Goal: Task Accomplishment & Management: Manage account settings

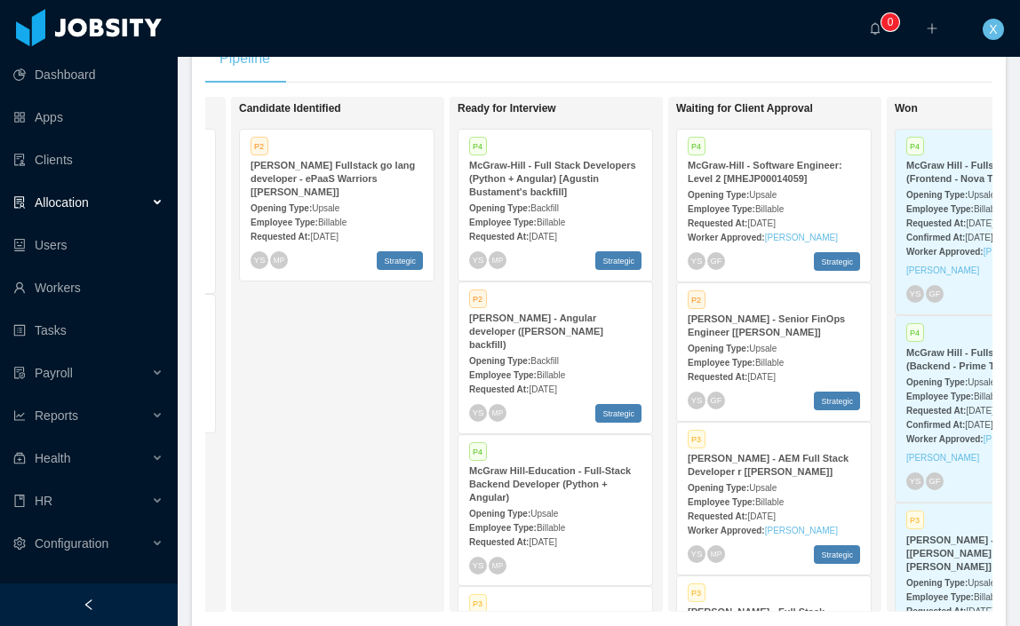
click at [553, 218] on span "Billable" at bounding box center [551, 223] width 28 height 10
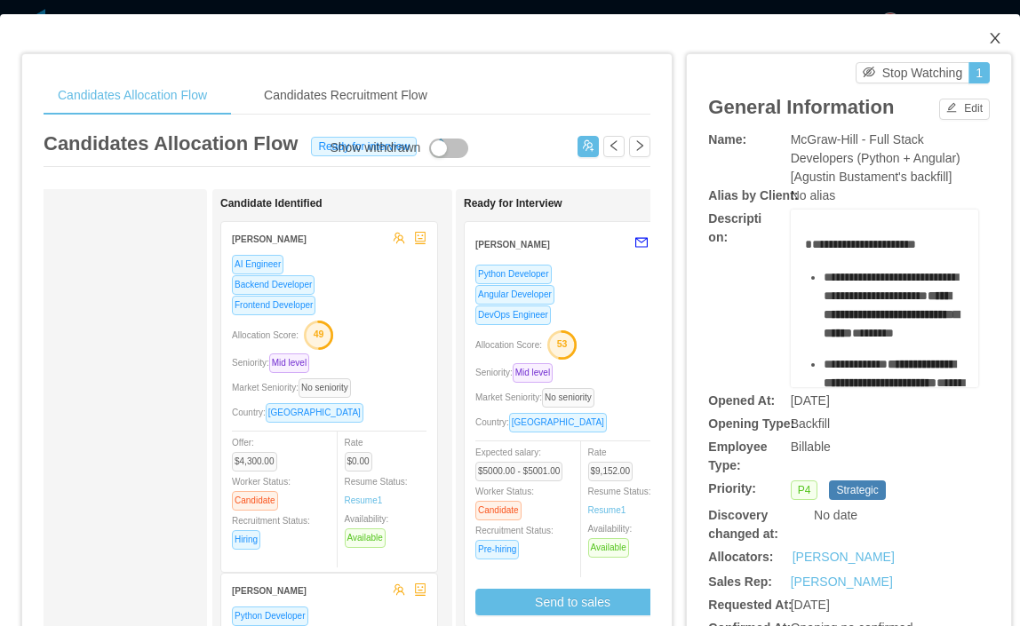
click at [990, 38] on icon "icon: close" at bounding box center [995, 38] width 14 height 14
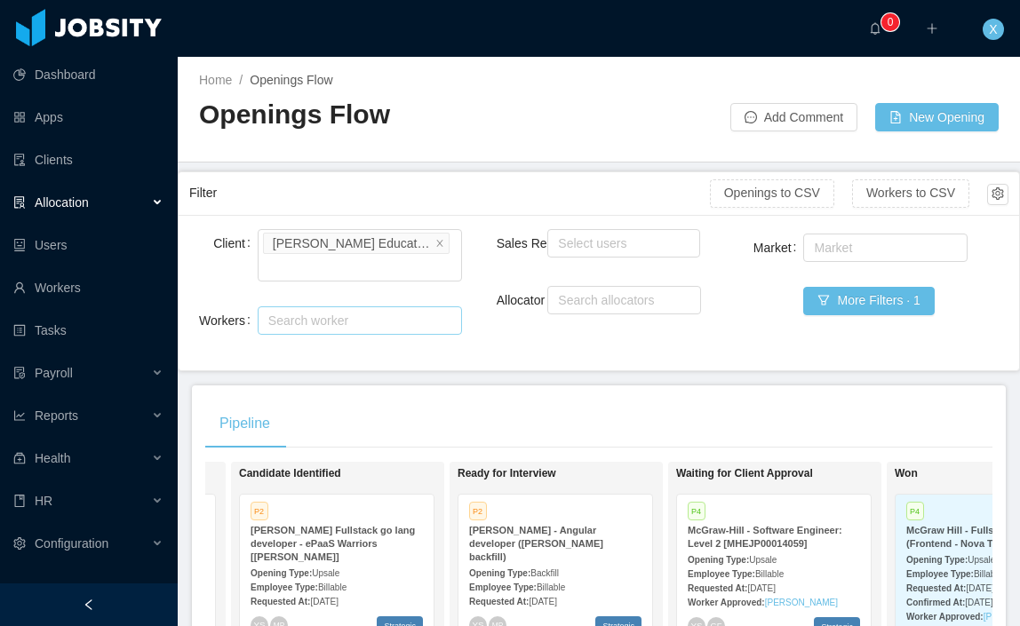
drag, startPoint x: 352, startPoint y: 299, endPoint x: 343, endPoint y: 297, distance: 9.1
click at [352, 312] on div "Search worker" at bounding box center [351, 321] width 167 height 18
type input "*******"
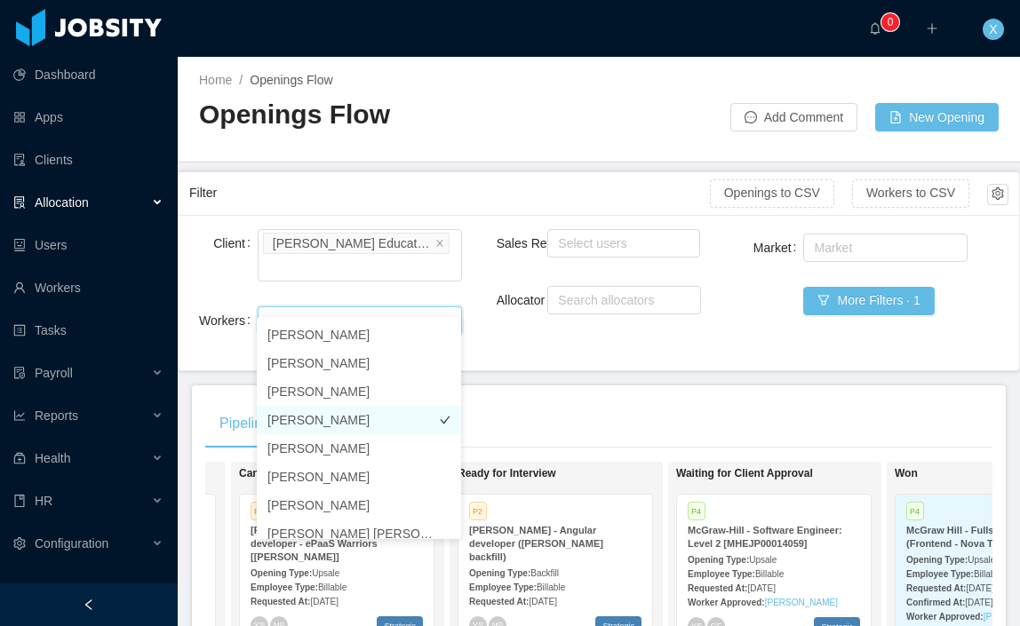
click at [339, 416] on li "[PERSON_NAME]" at bounding box center [359, 420] width 204 height 28
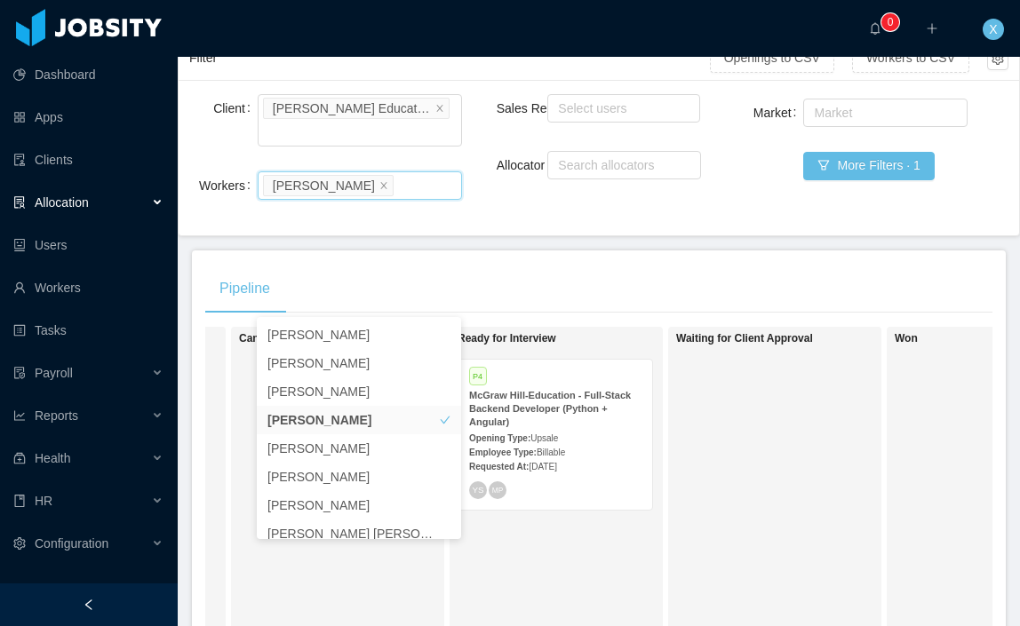
scroll to position [195, 0]
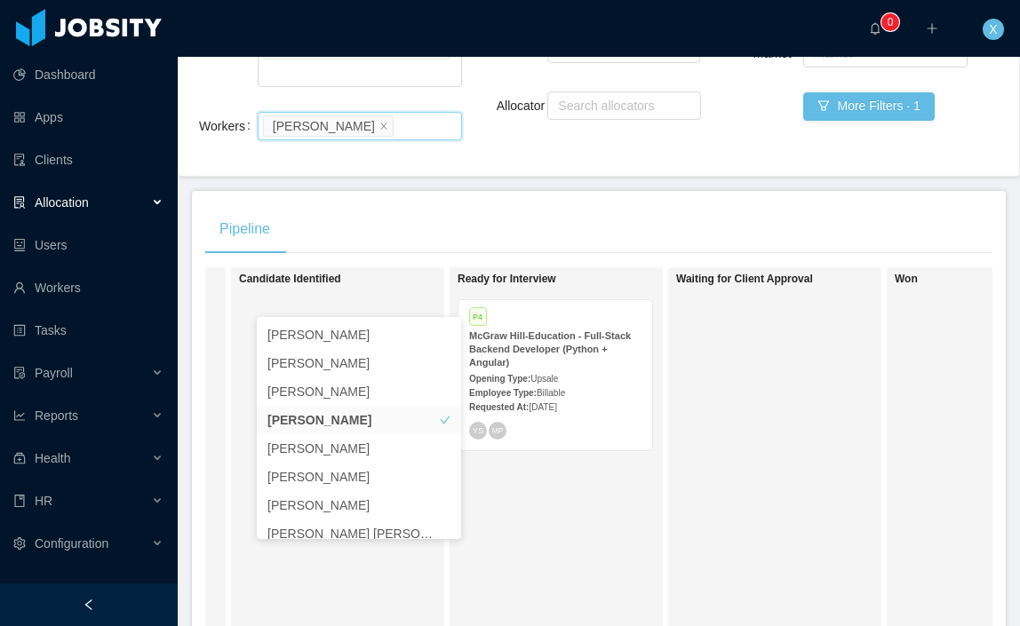
click at [593, 333] on strong "McGraw Hill-Education - Full-Stack Backend Developer (Python + Angular)" at bounding box center [550, 349] width 162 height 37
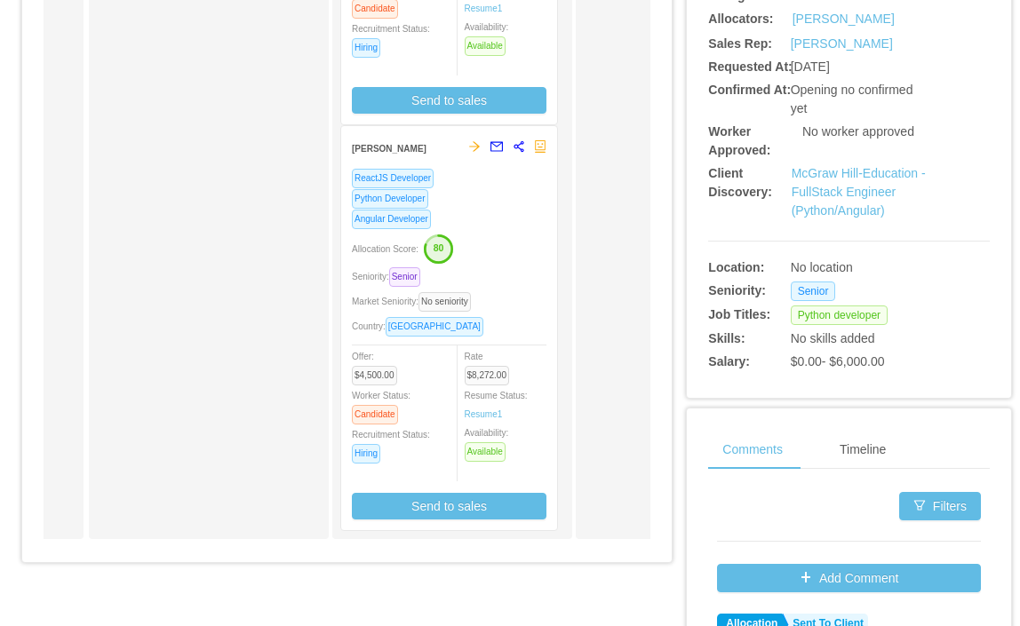
scroll to position [548, 0]
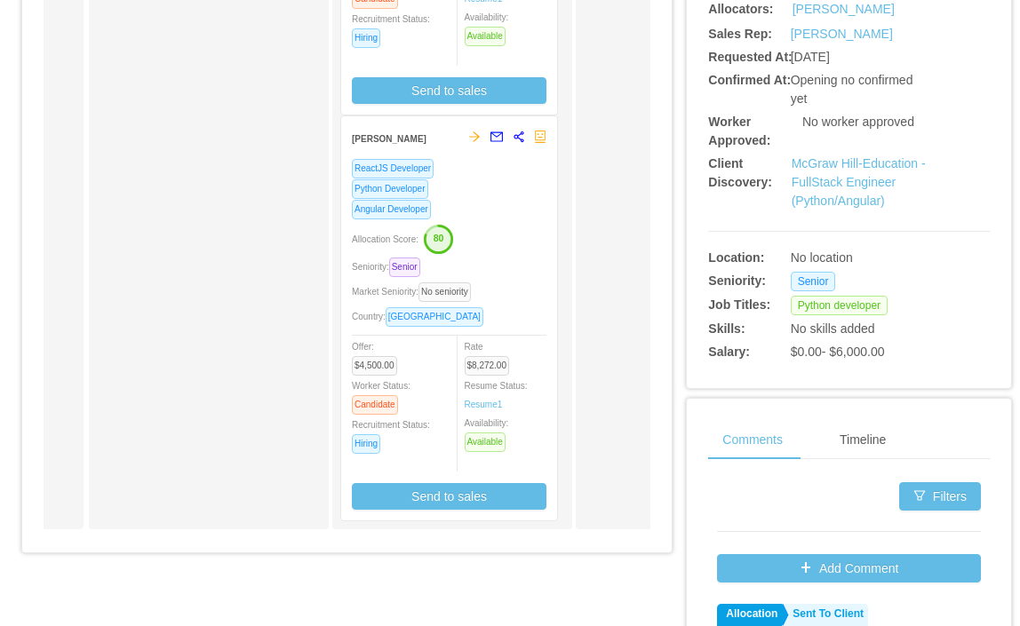
click at [522, 213] on div "Angular Developer" at bounding box center [449, 209] width 195 height 20
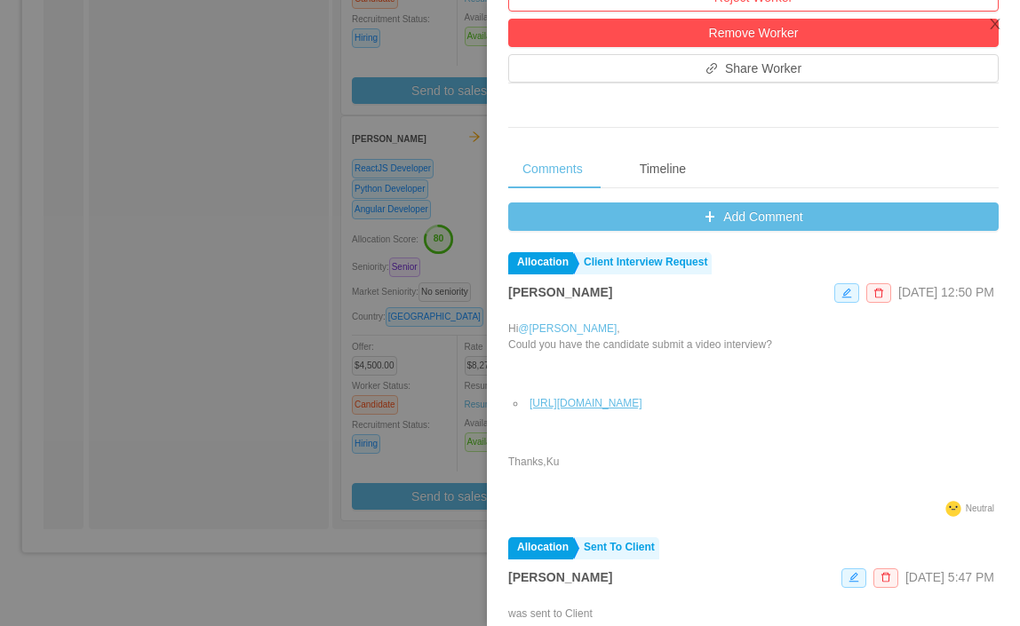
scroll to position [654, 0]
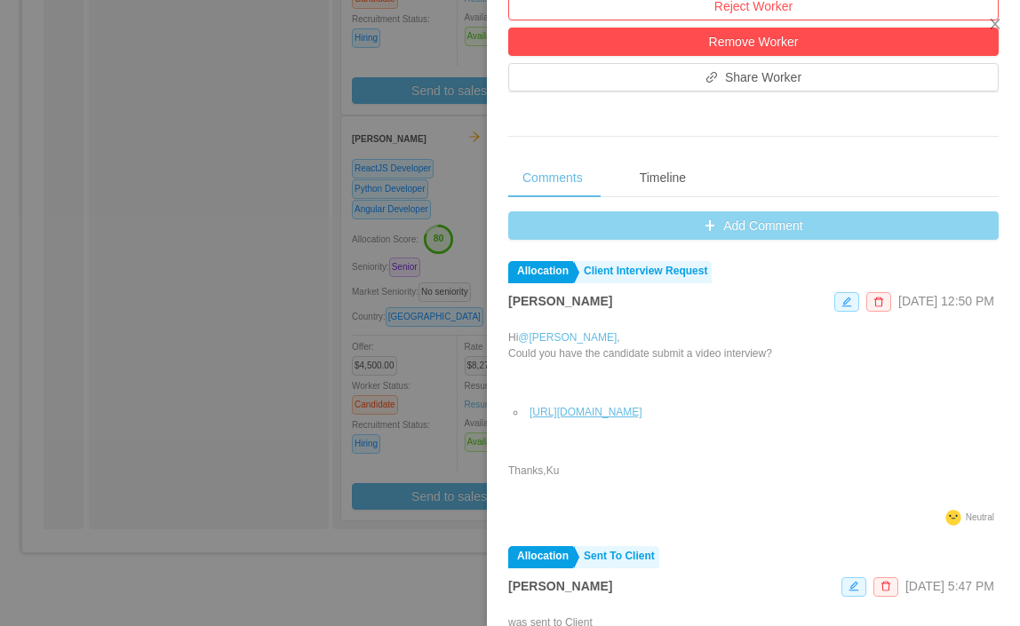
click at [736, 227] on button "Add Comment" at bounding box center [753, 225] width 491 height 28
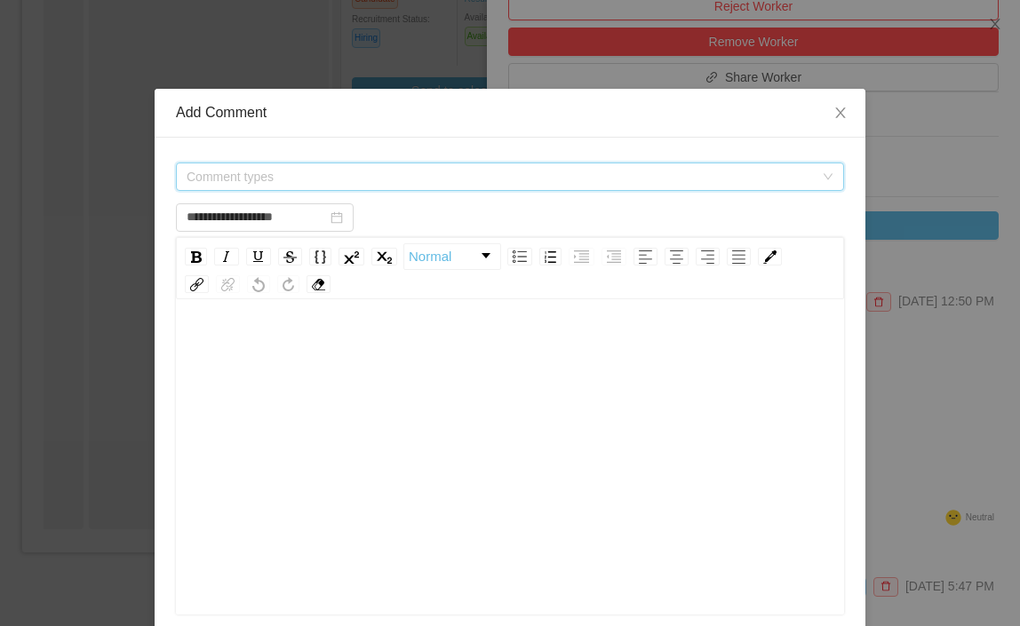
click at [464, 176] on span "Comment types" at bounding box center [500, 177] width 627 height 18
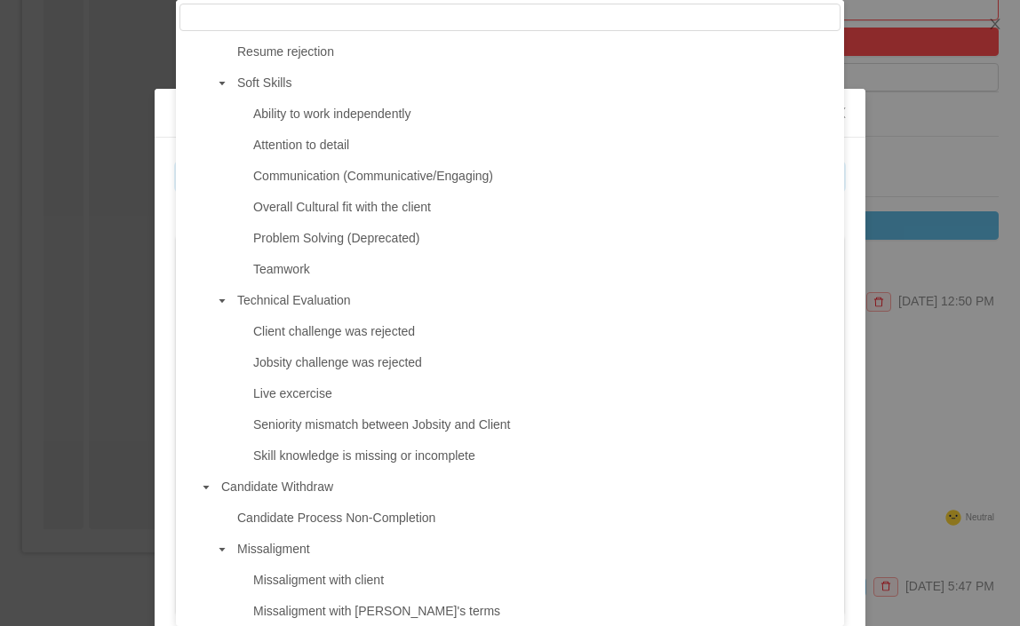
scroll to position [1126, 0]
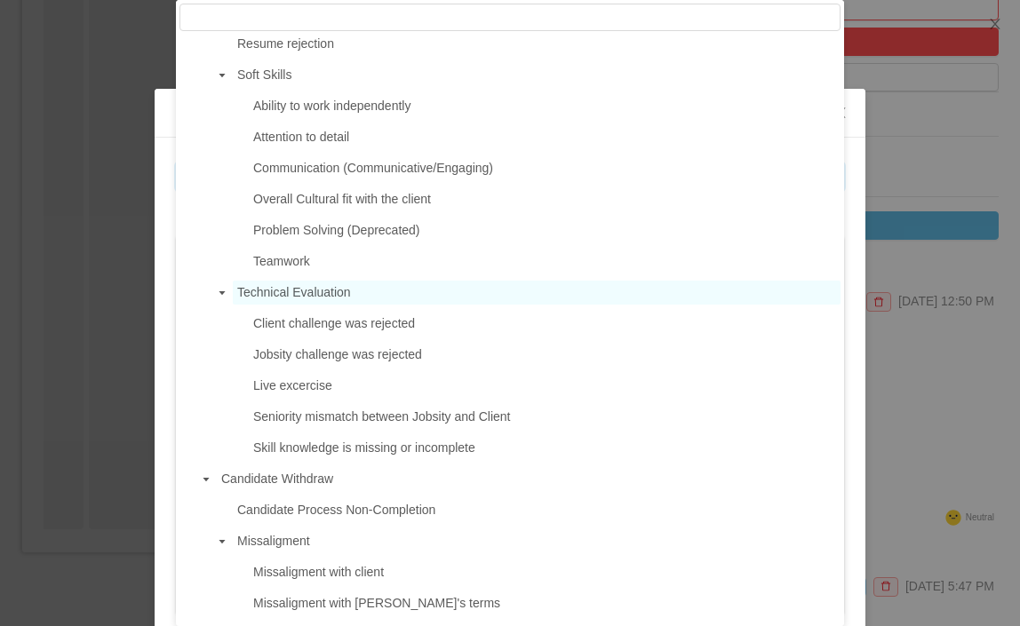
click at [357, 305] on span "Technical Evaluation" at bounding box center [537, 293] width 608 height 24
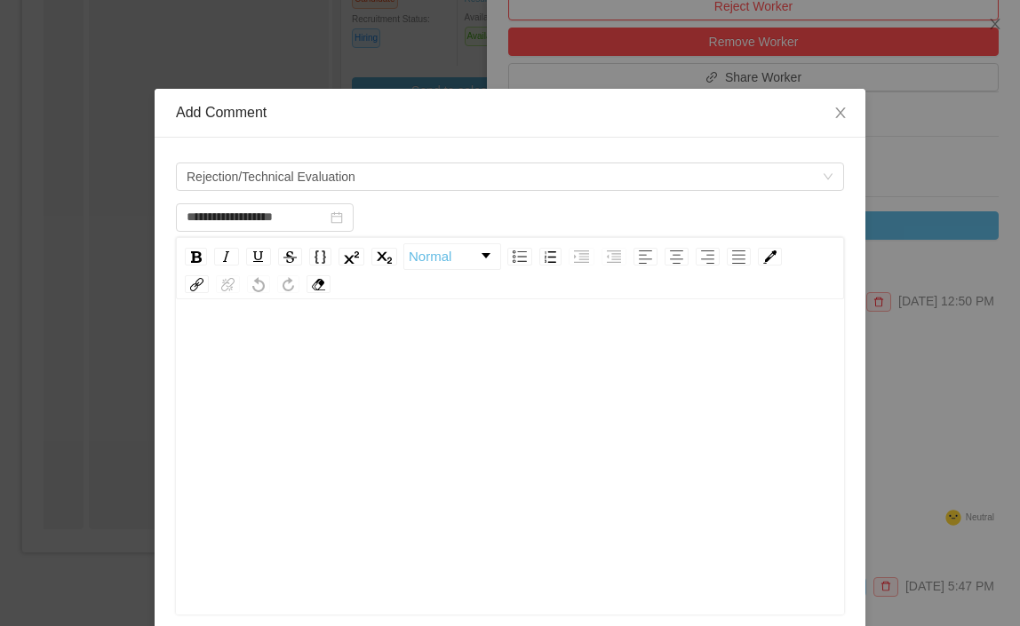
scroll to position [10, 0]
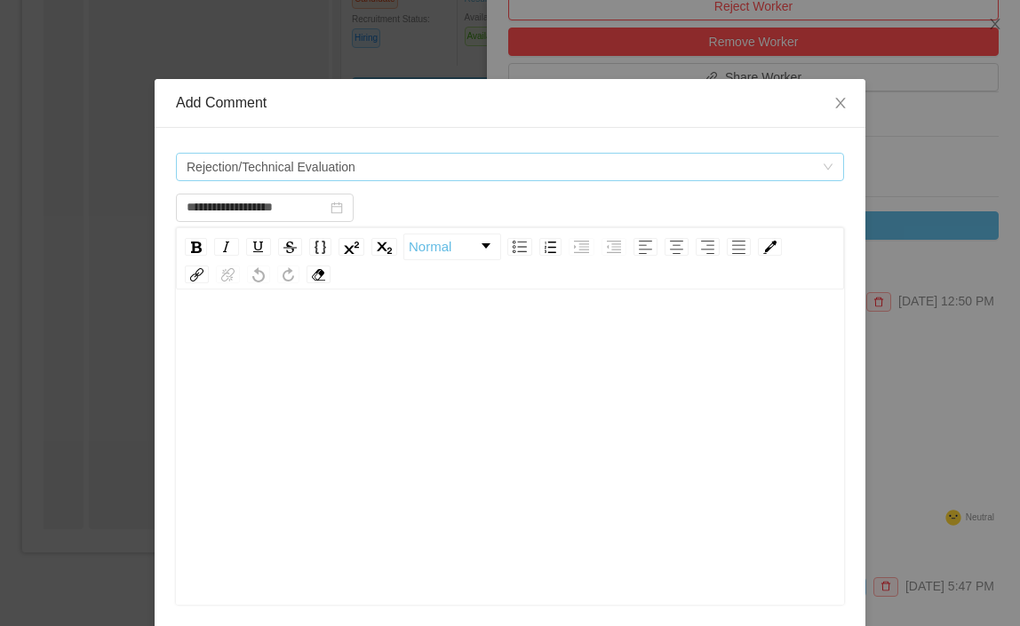
click at [366, 174] on span "Rejection/Technical Evaluation" at bounding box center [504, 167] width 635 height 27
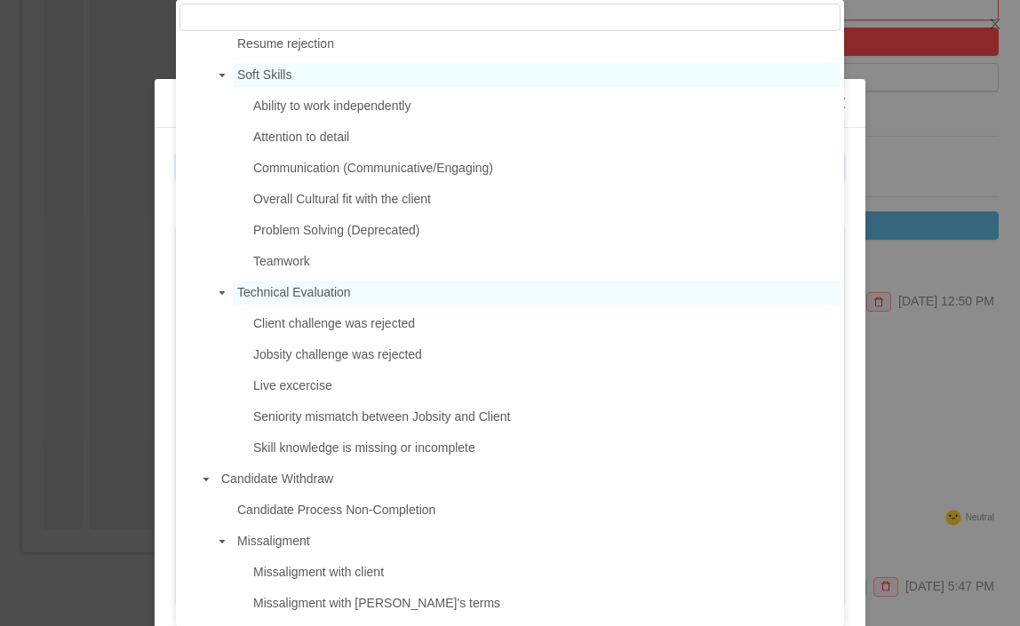
click at [291, 82] on span "Soft Skills" at bounding box center [264, 75] width 54 height 14
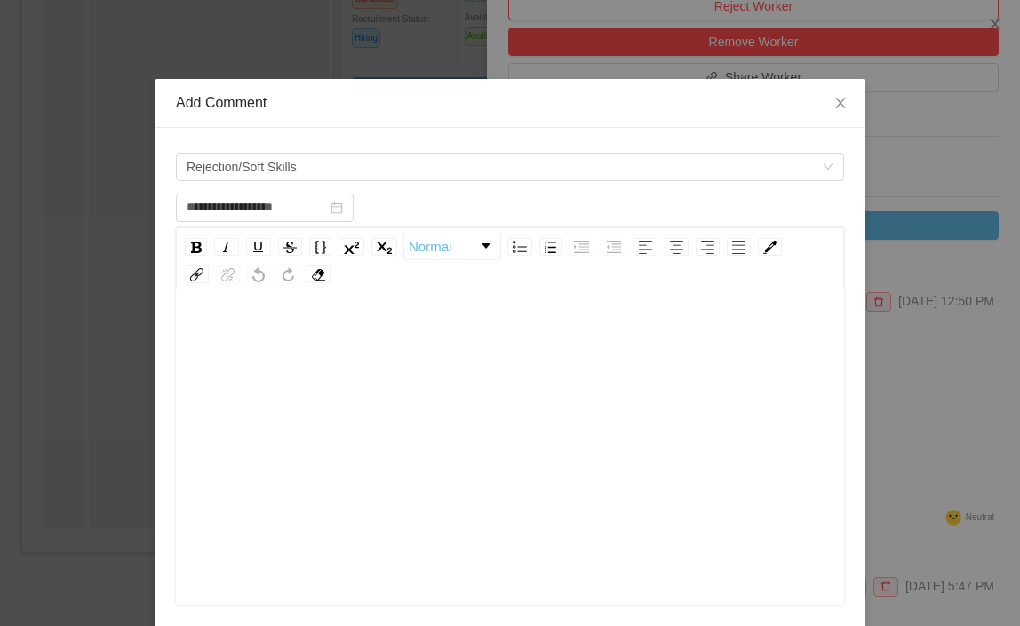
click at [248, 315] on div "rdw-wrapper" at bounding box center [510, 449] width 668 height 311
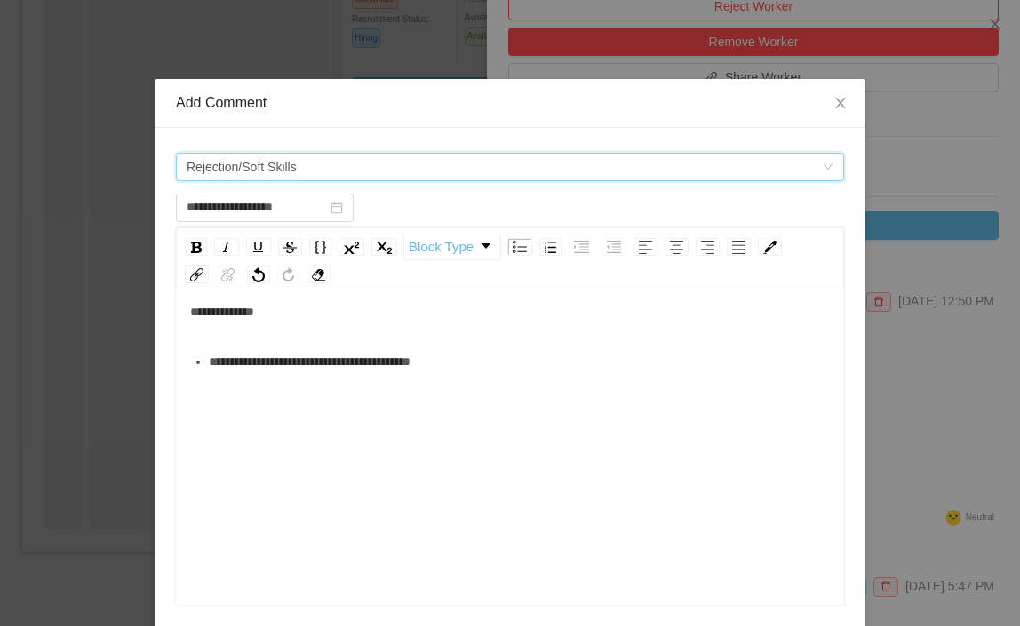
click at [281, 171] on span "Rejection/Soft Skills" at bounding box center [242, 167] width 110 height 27
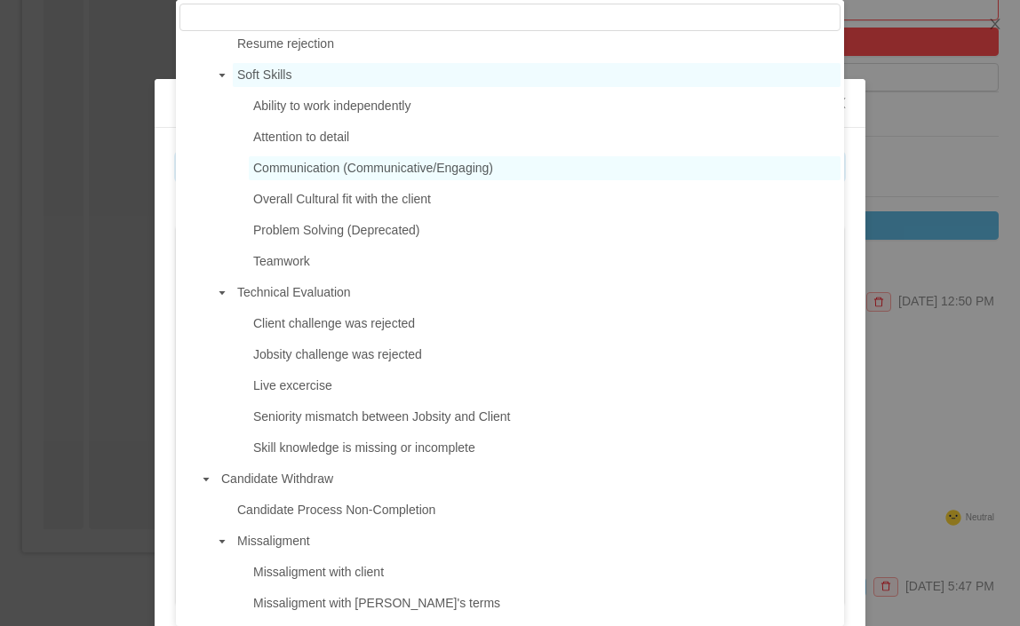
click at [286, 175] on span "Communication (Communicative/Engaging)" at bounding box center [373, 168] width 240 height 14
type input "**********"
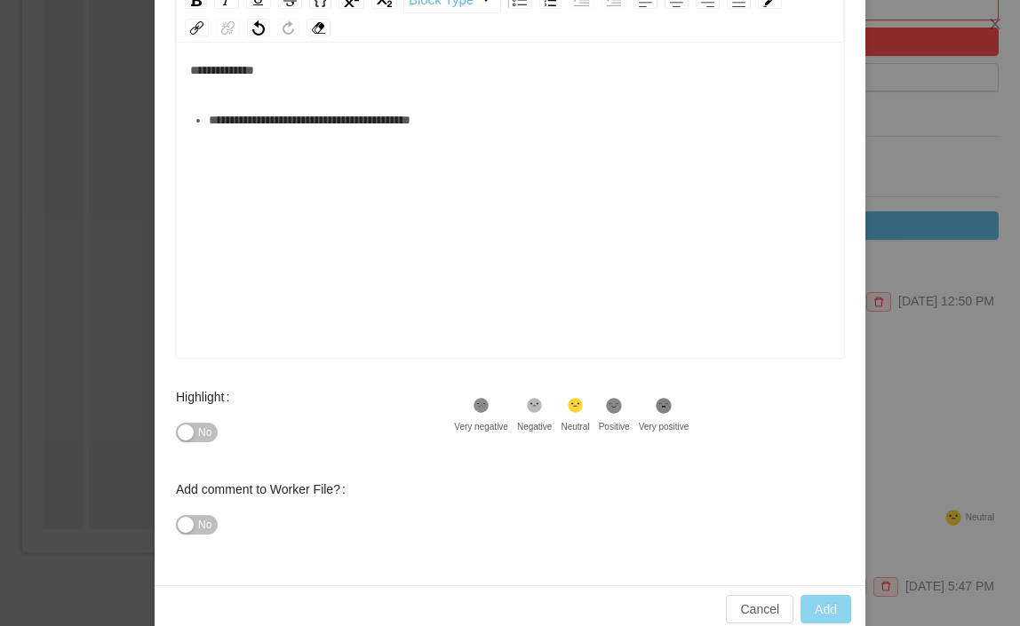
scroll to position [254, 0]
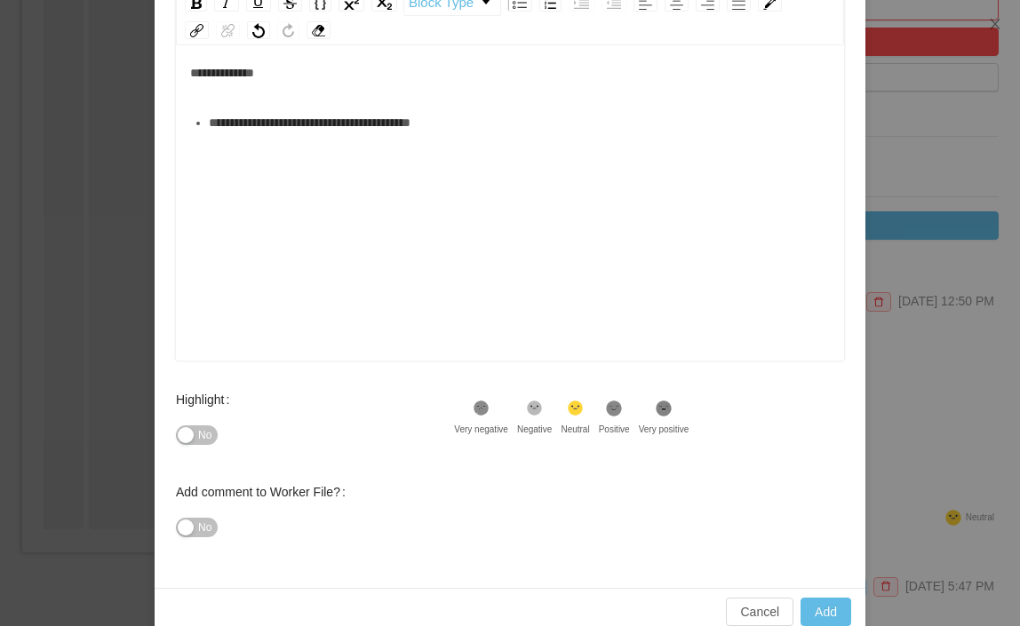
click at [187, 71] on div "**********" at bounding box center [510, 205] width 668 height 311
click at [195, 76] on span "**********" at bounding box center [222, 73] width 64 height 12
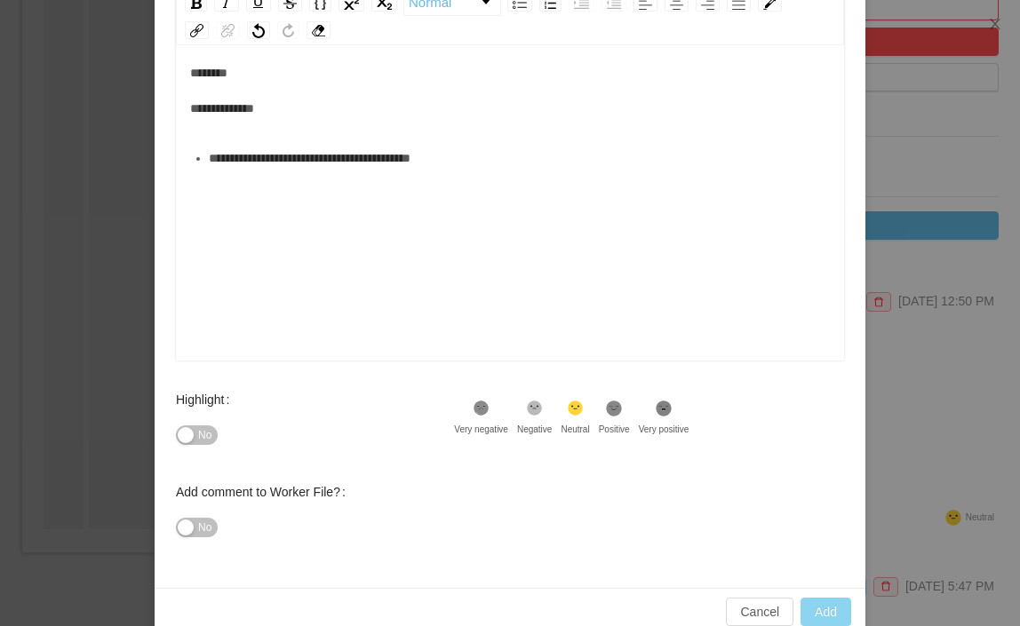
type input "**********"
click at [820, 605] on button "Add" at bounding box center [826, 612] width 51 height 28
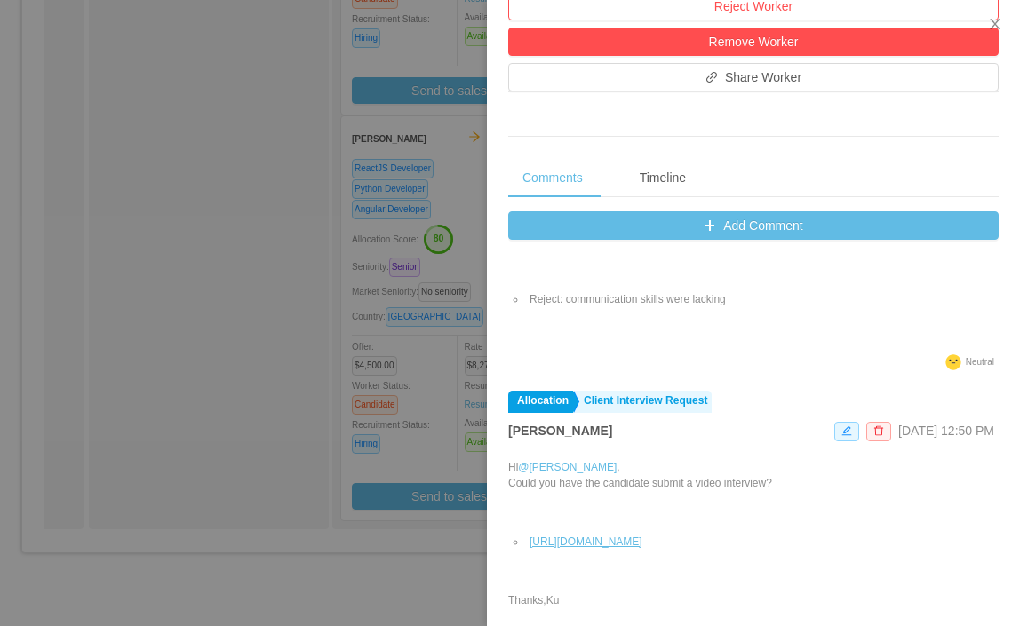
scroll to position [0, 0]
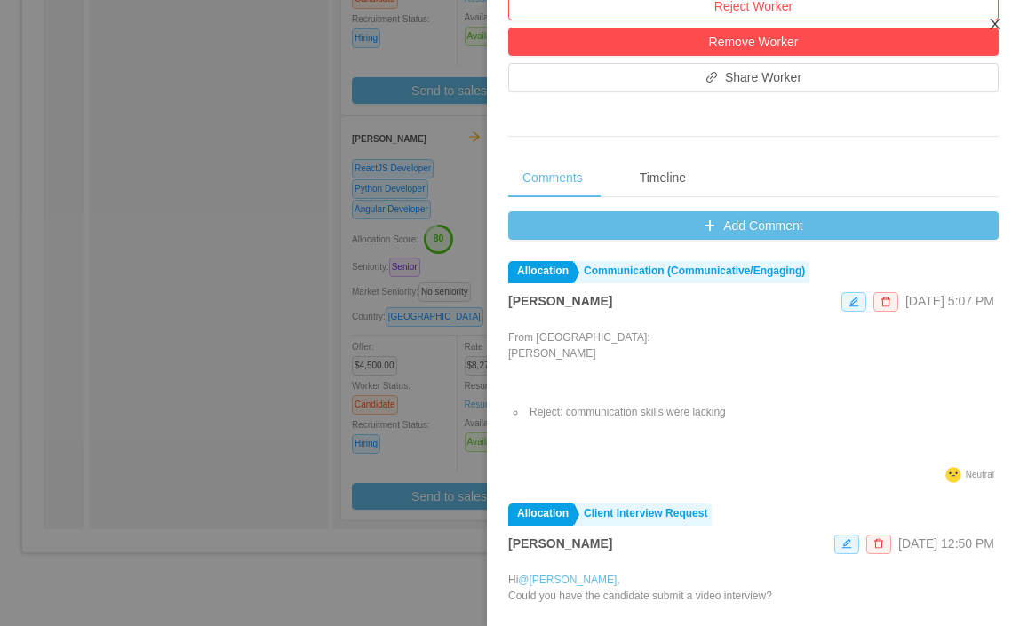
click at [996, 25] on icon "icon: close" at bounding box center [995, 24] width 14 height 14
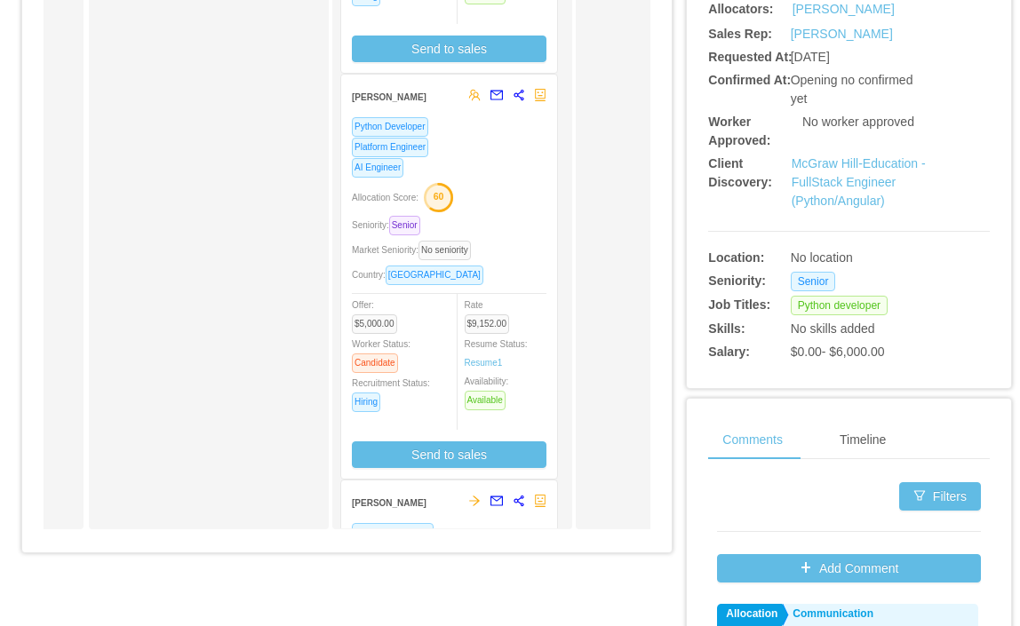
scroll to position [4, 0]
click at [507, 164] on div "AI Engineer" at bounding box center [449, 168] width 195 height 20
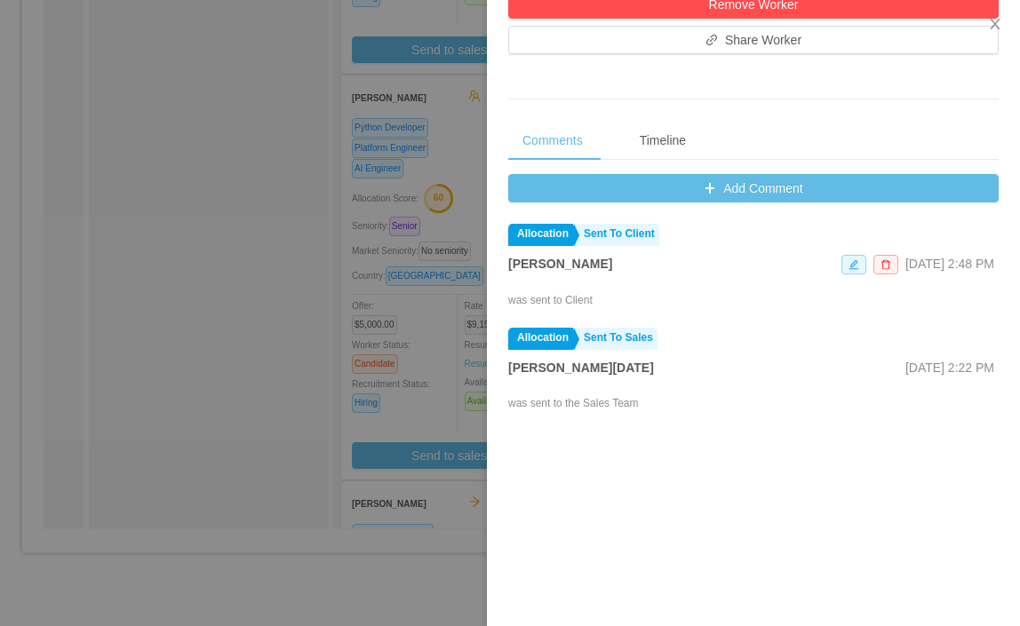
scroll to position [706, 0]
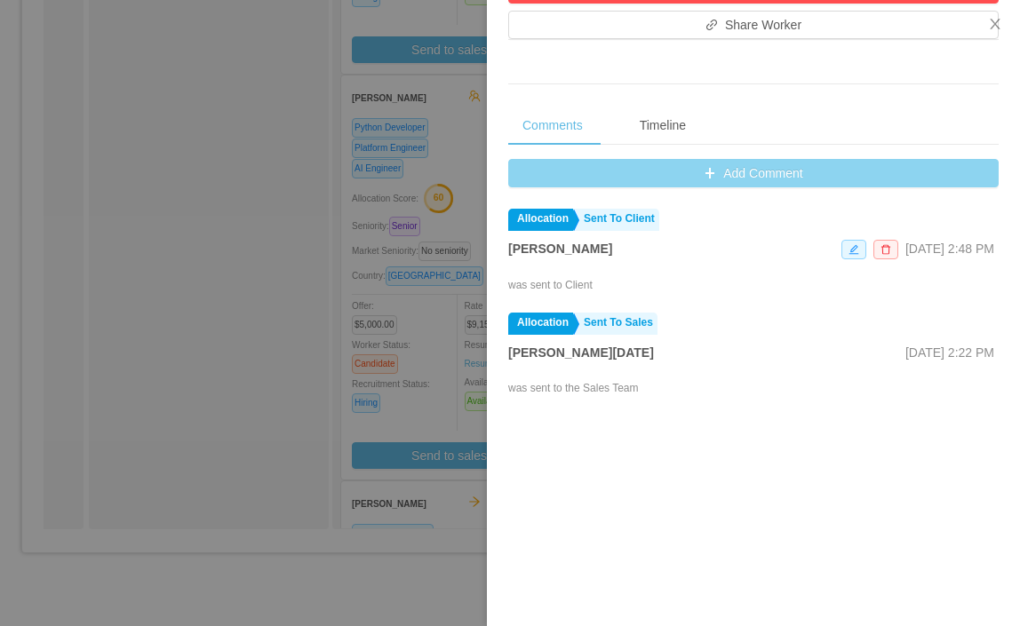
click at [713, 181] on button "Add Comment" at bounding box center [753, 173] width 491 height 28
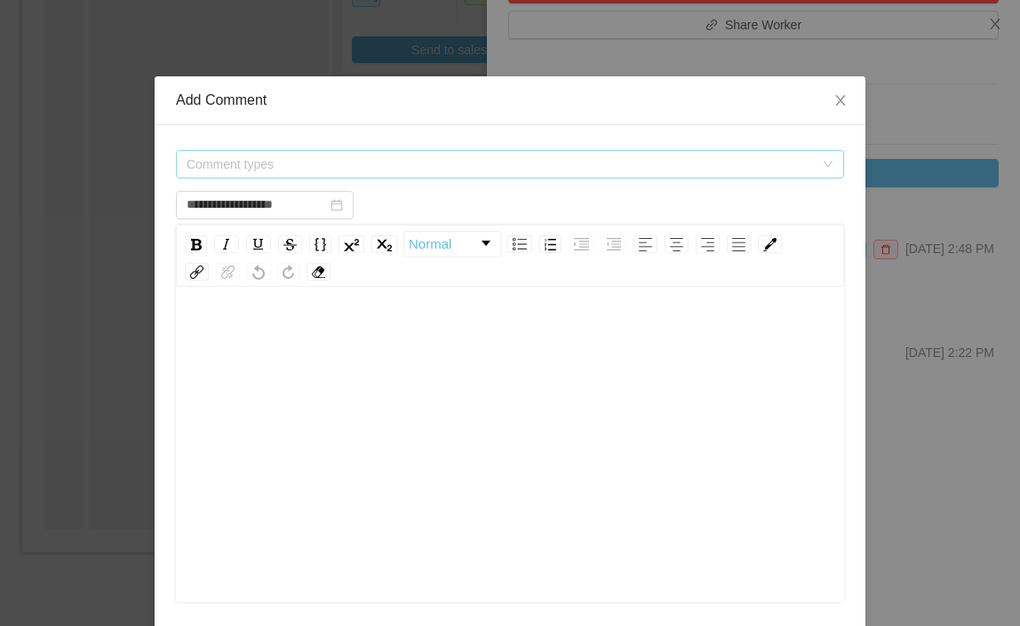
scroll to position [11, 0]
click at [438, 170] on span "Comment types" at bounding box center [500, 166] width 627 height 18
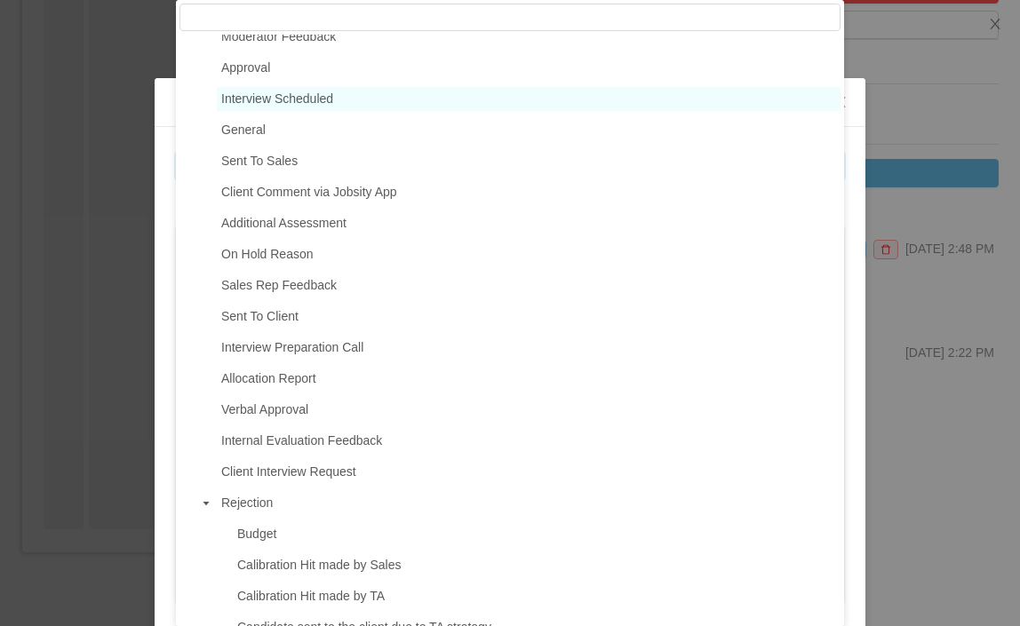
scroll to position [119, 0]
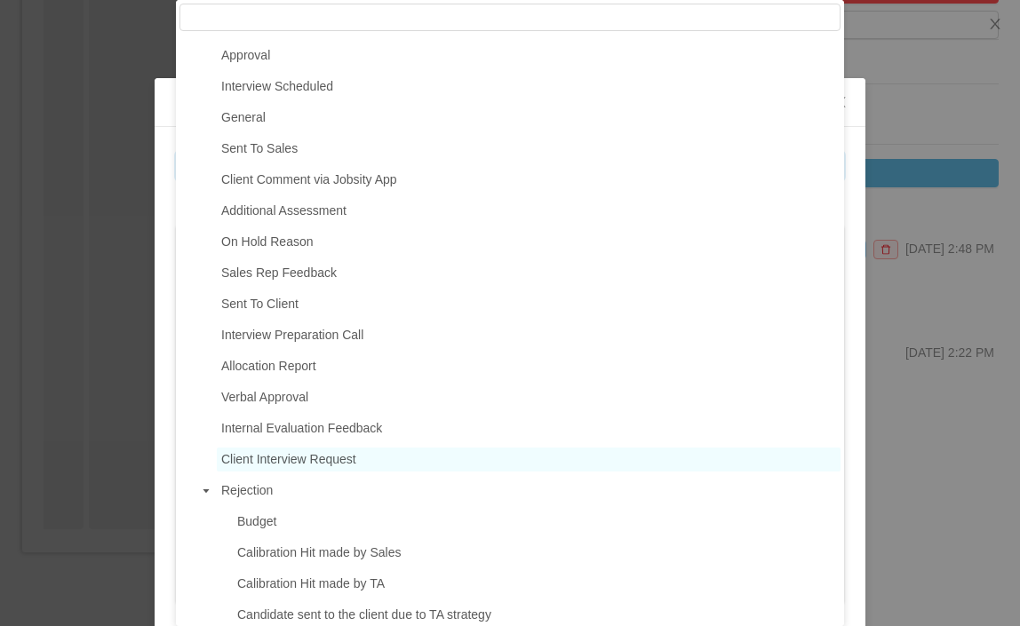
click at [348, 465] on span "Client Interview Request" at bounding box center [288, 459] width 135 height 14
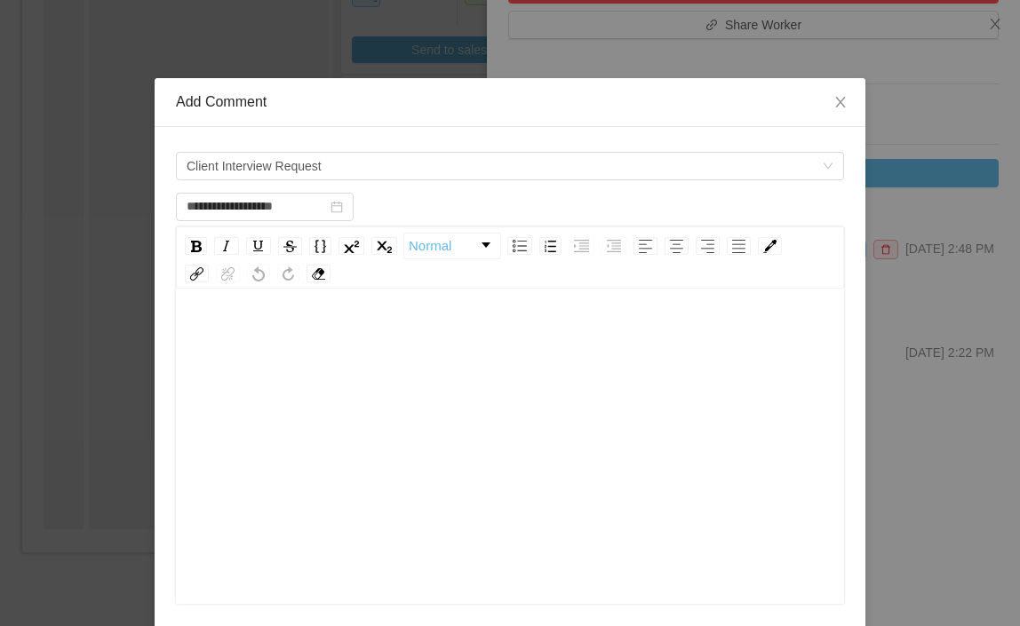
click at [414, 328] on div "rdw-editor" at bounding box center [510, 337] width 641 height 36
type input "**********"
click at [215, 315] on div "rdw-wrapper" at bounding box center [510, 448] width 668 height 311
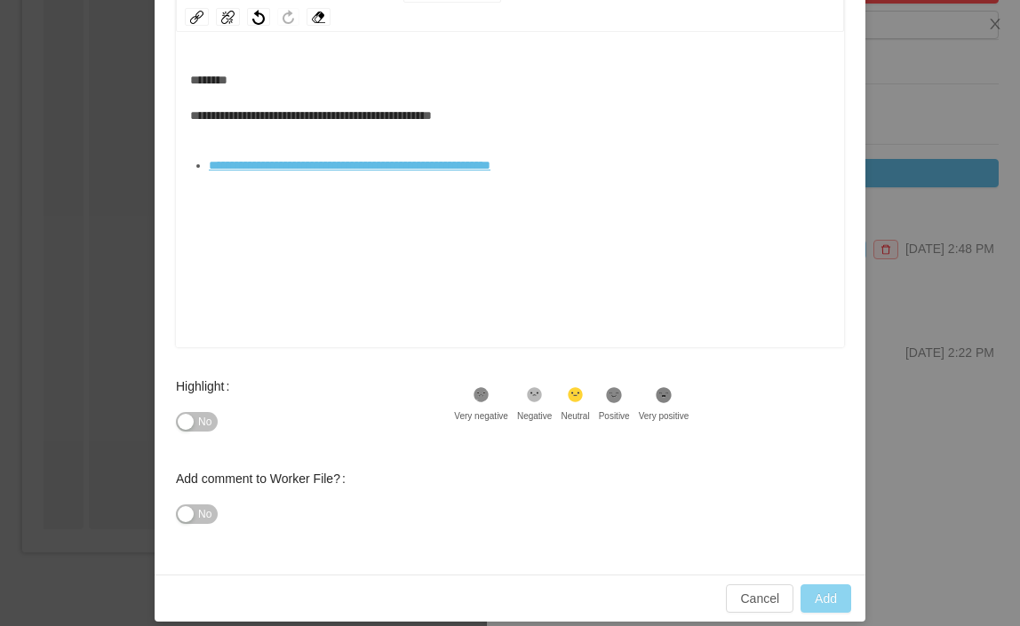
scroll to position [267, 0]
type input "**********"
click at [816, 599] on button "Add" at bounding box center [826, 600] width 51 height 28
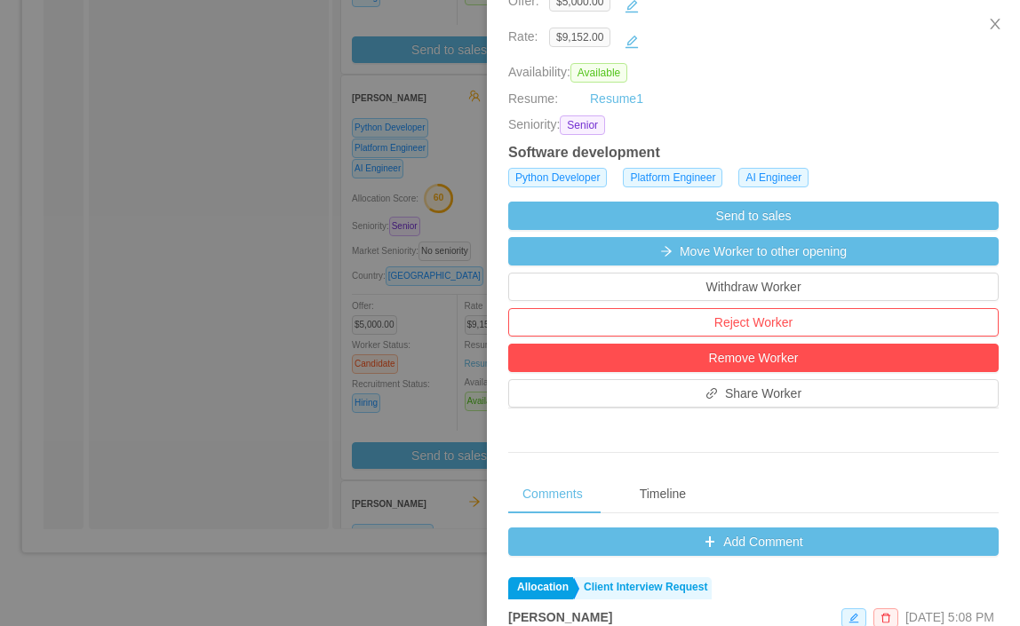
scroll to position [313, 0]
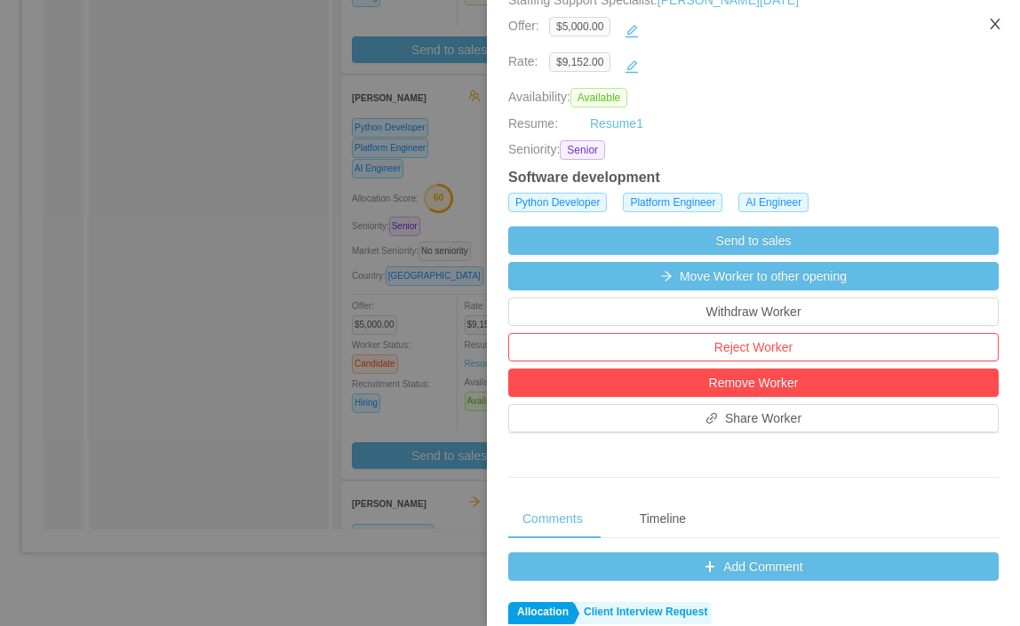
click at [994, 23] on icon "icon: close" at bounding box center [995, 24] width 10 height 11
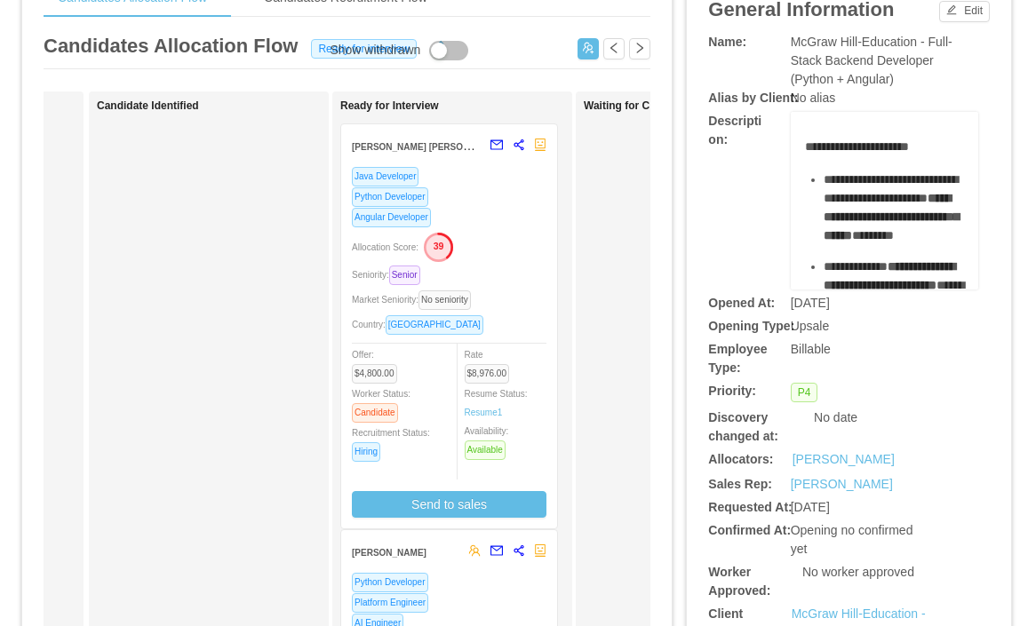
scroll to position [0, 0]
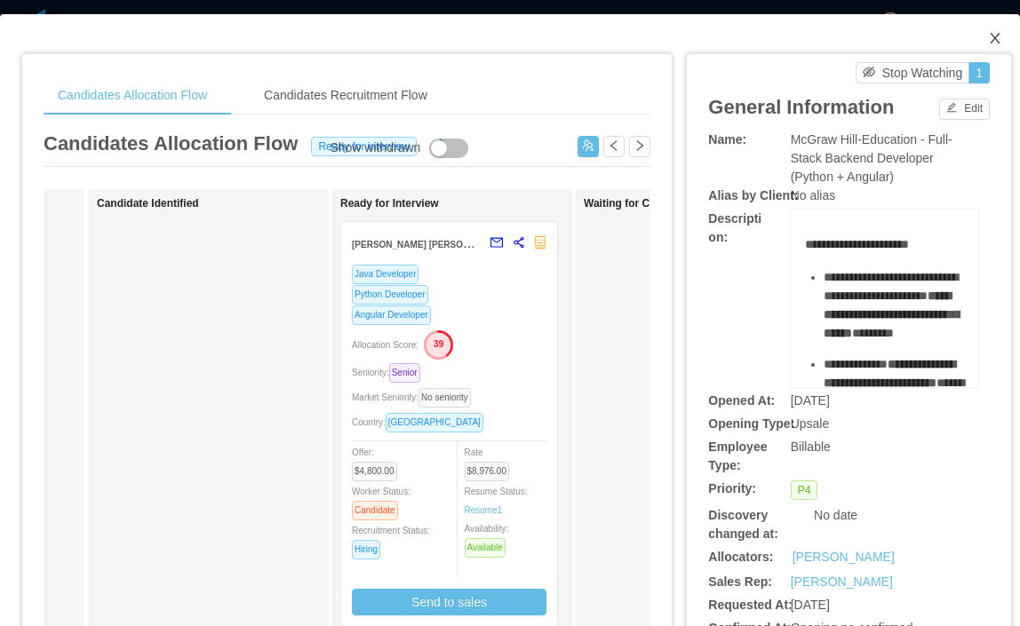
click at [993, 35] on icon "icon: close" at bounding box center [995, 38] width 14 height 14
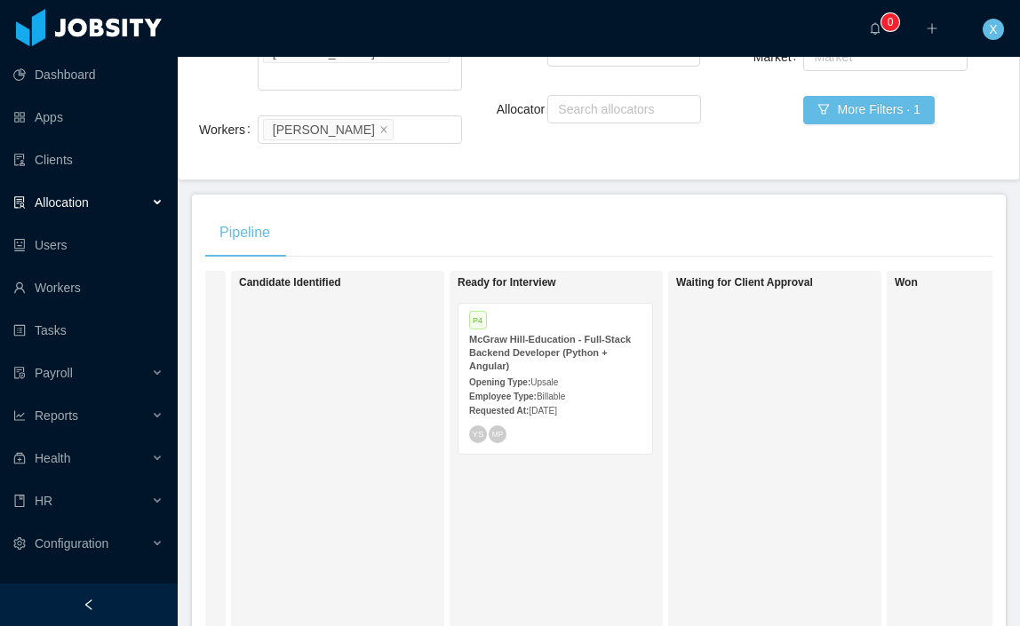
scroll to position [52, 0]
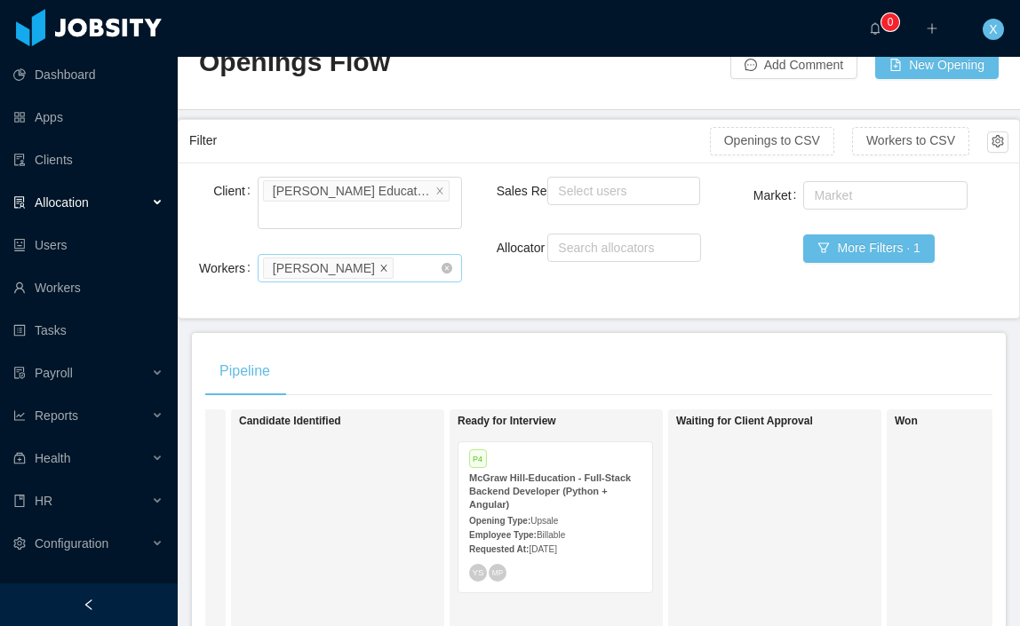
click at [380, 264] on icon "icon: close" at bounding box center [383, 267] width 6 height 6
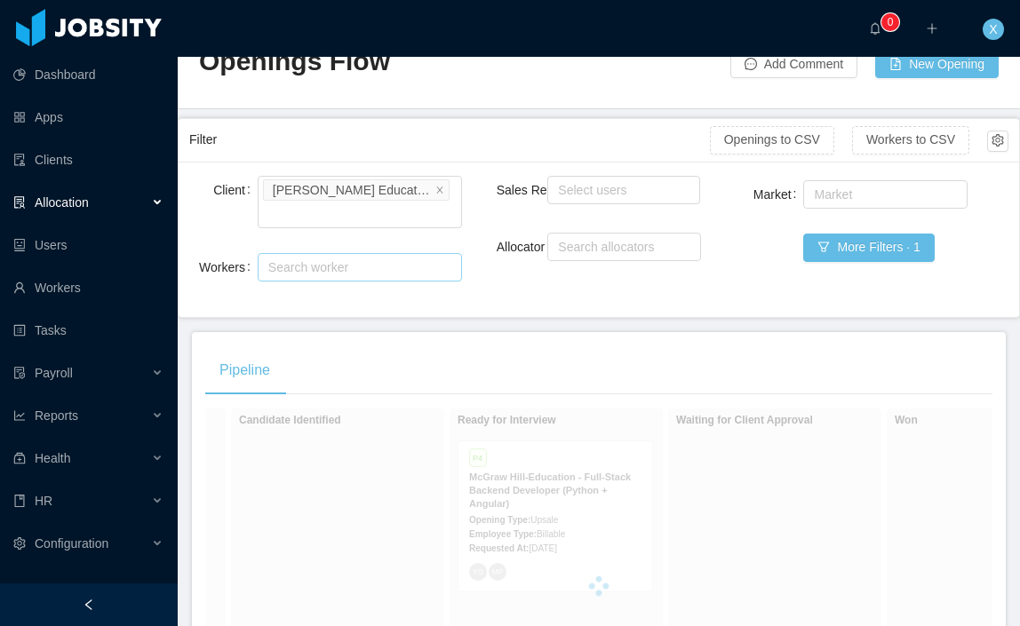
scroll to position [54, 0]
click at [356, 258] on div "Search worker" at bounding box center [351, 267] width 167 height 18
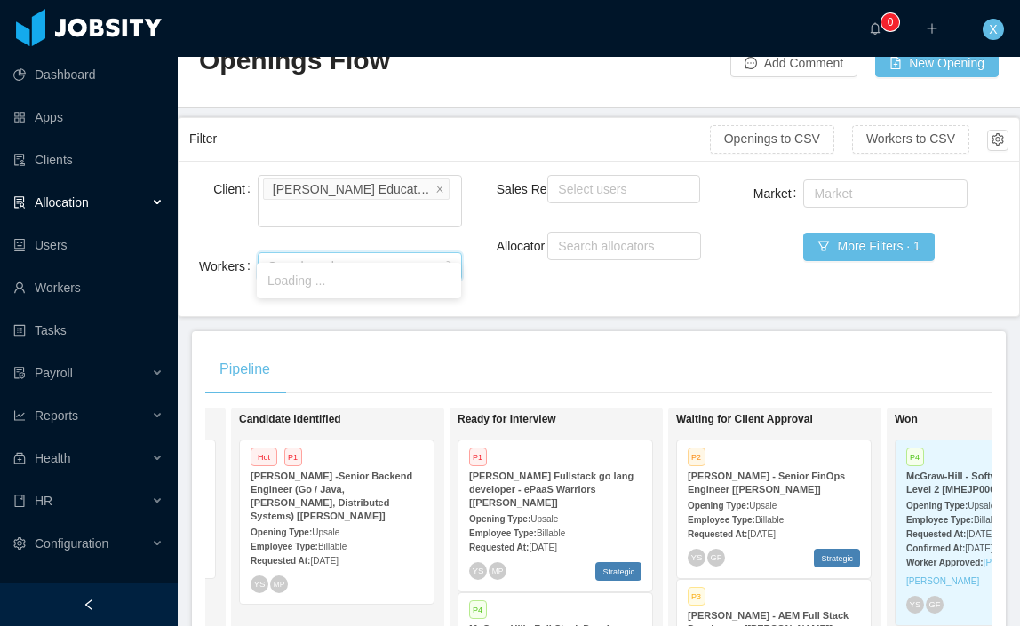
scroll to position [59, 0]
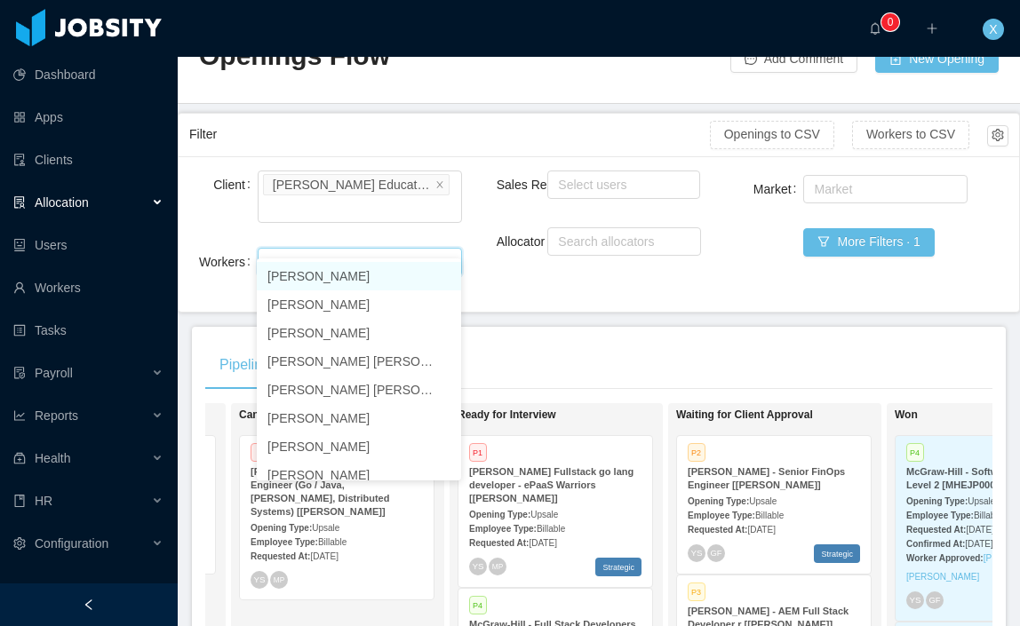
type input "**********"
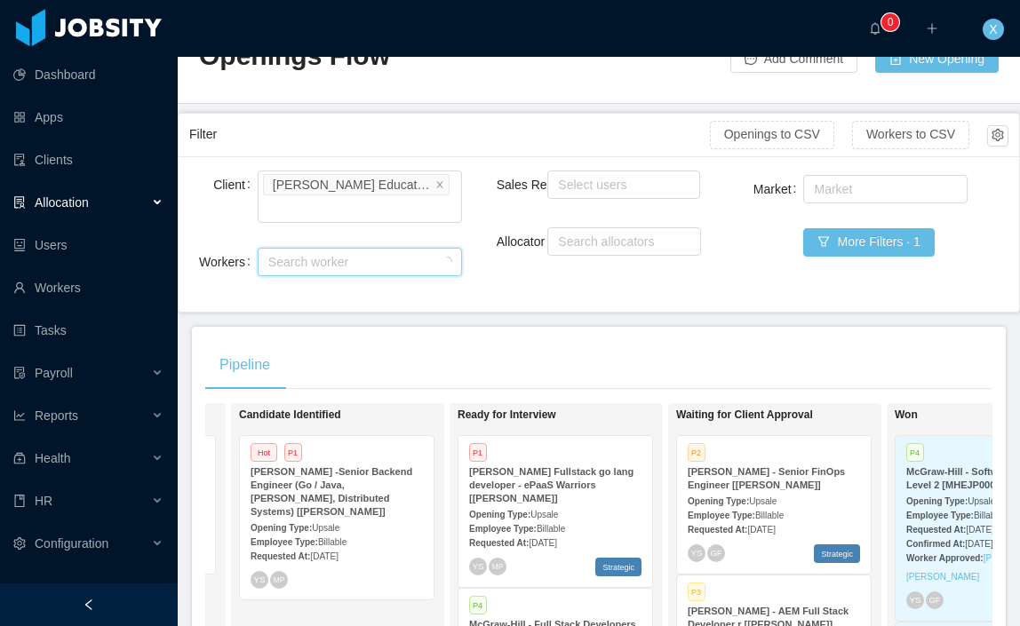
click at [362, 253] on div "Search worker" at bounding box center [351, 262] width 167 height 18
type input "*"
type input "**********"
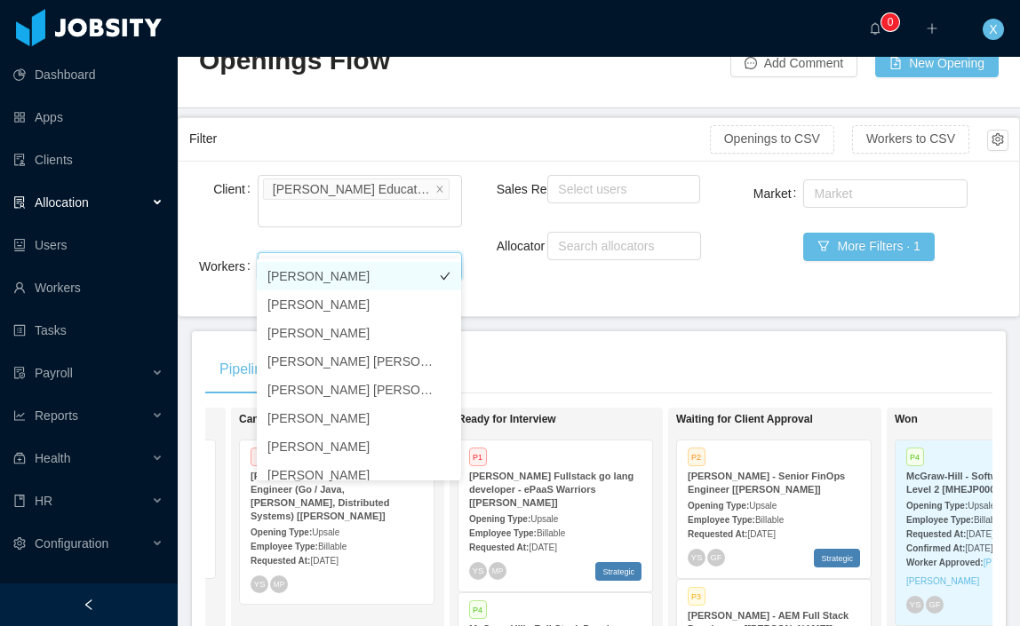
scroll to position [44, 0]
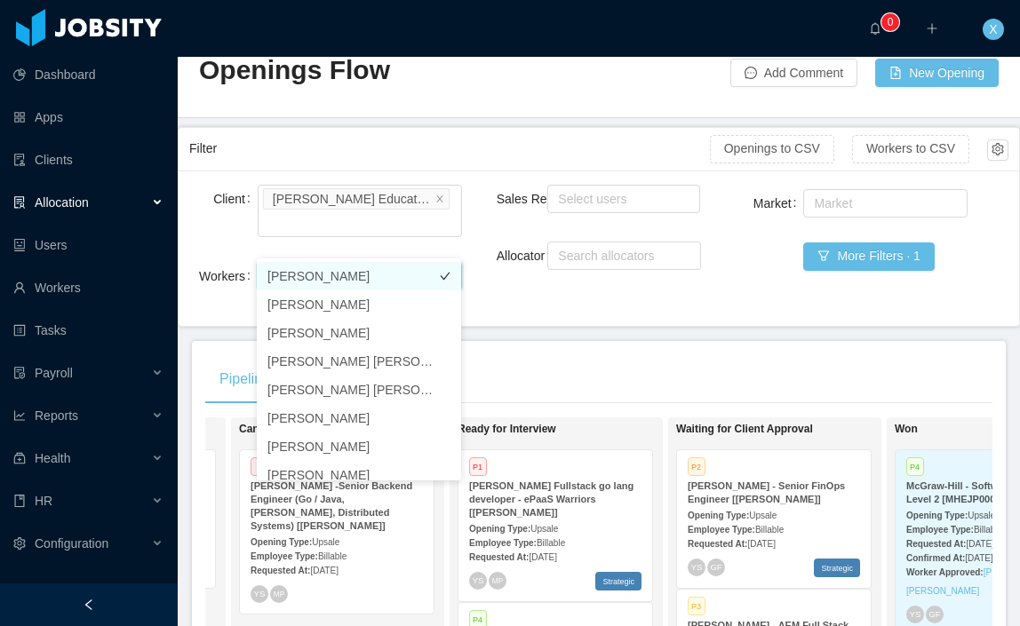
click at [322, 283] on li "[PERSON_NAME]" at bounding box center [359, 276] width 204 height 28
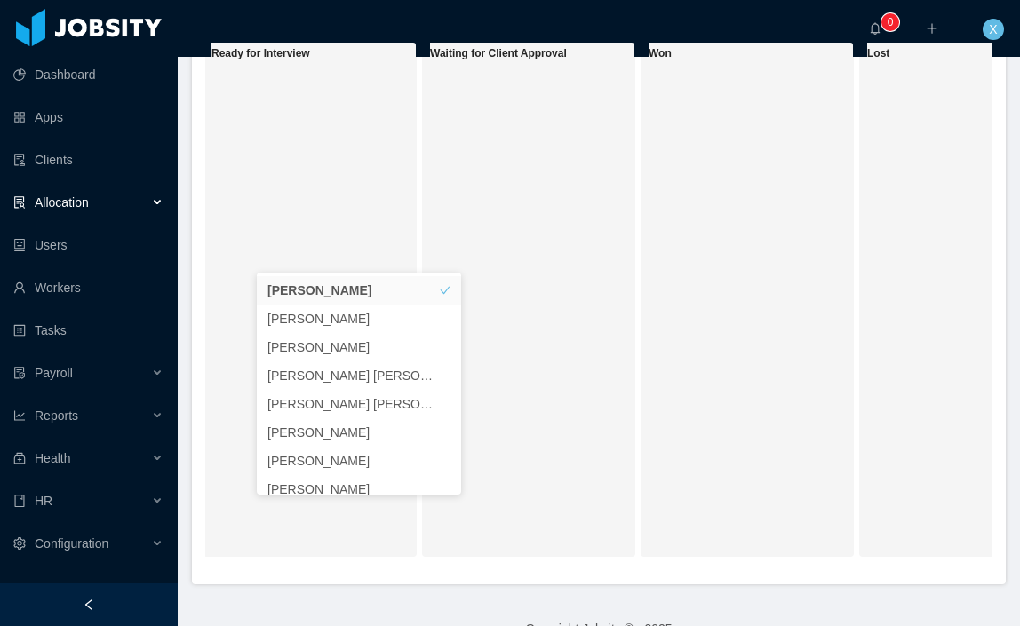
scroll to position [0, 545]
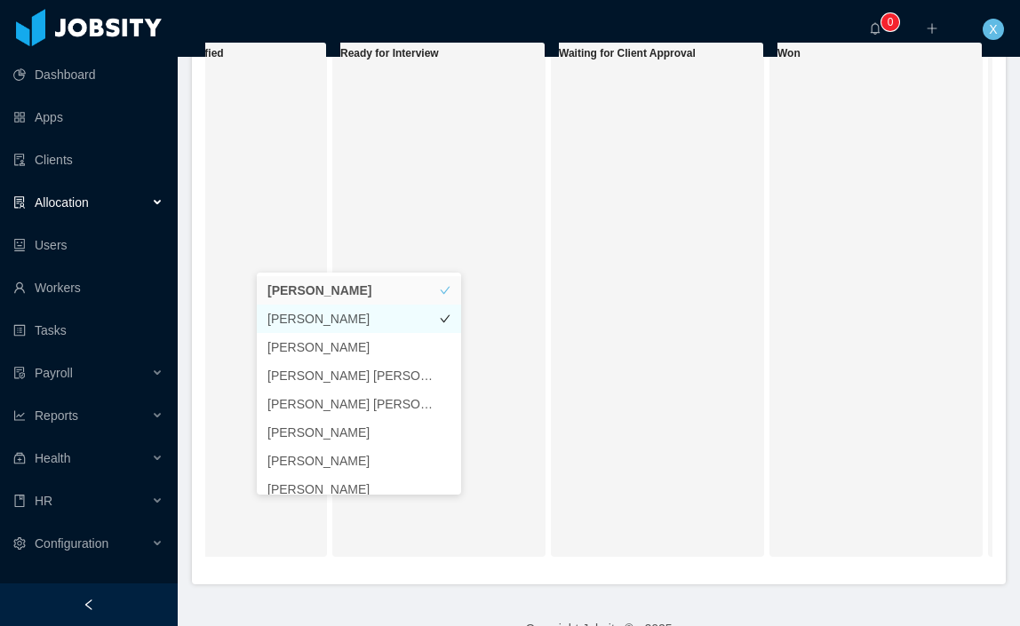
click at [299, 312] on li "[PERSON_NAME]" at bounding box center [359, 319] width 204 height 28
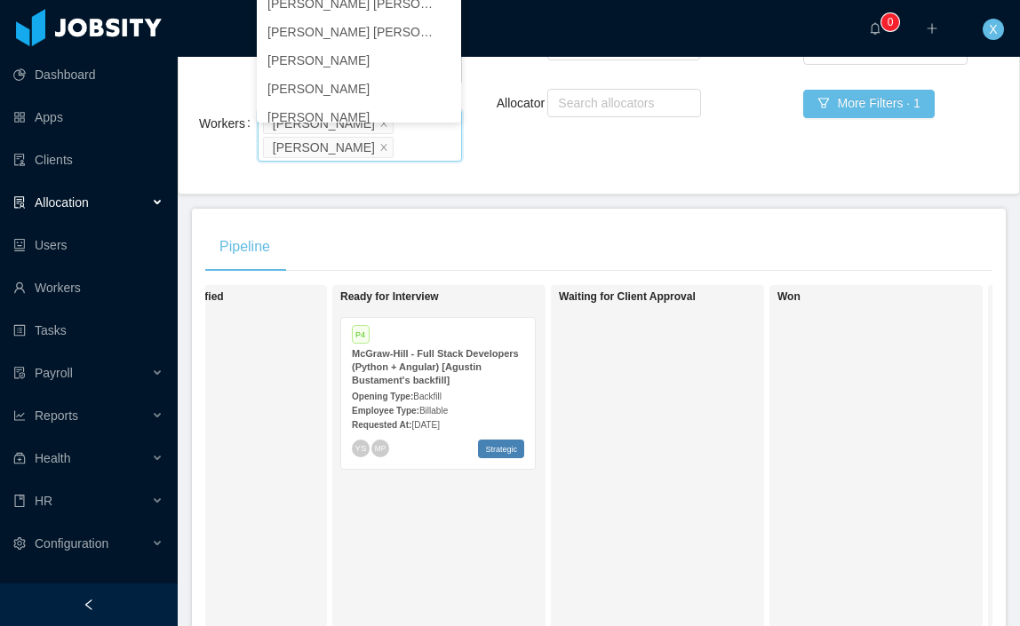
scroll to position [205, 0]
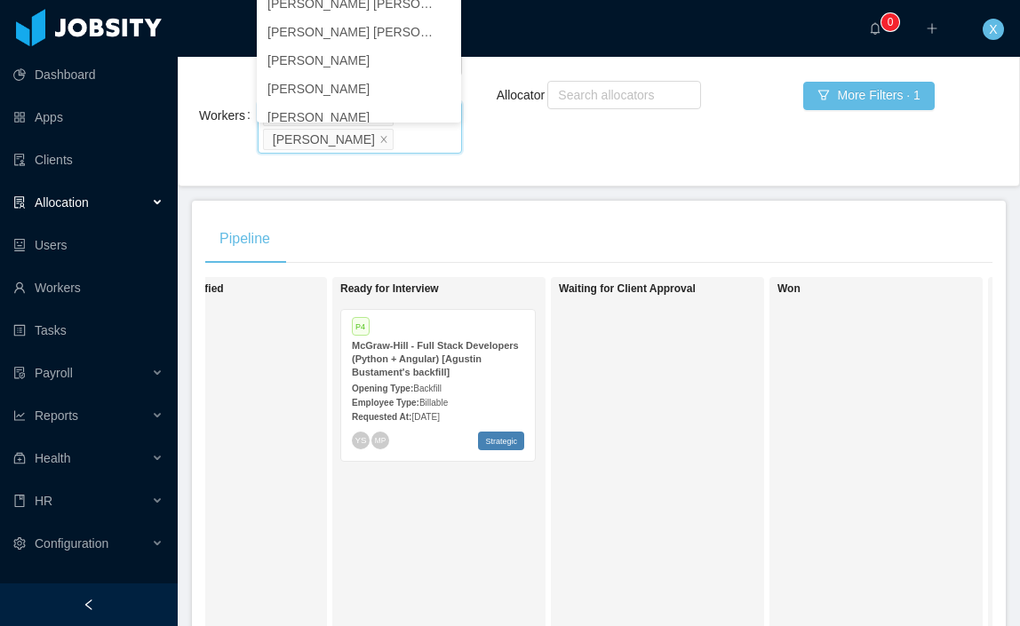
click at [423, 340] on strong "McGraw-Hill - Full Stack Developers (Python + Angular) [Agustin Bustament's bac…" at bounding box center [435, 358] width 167 height 37
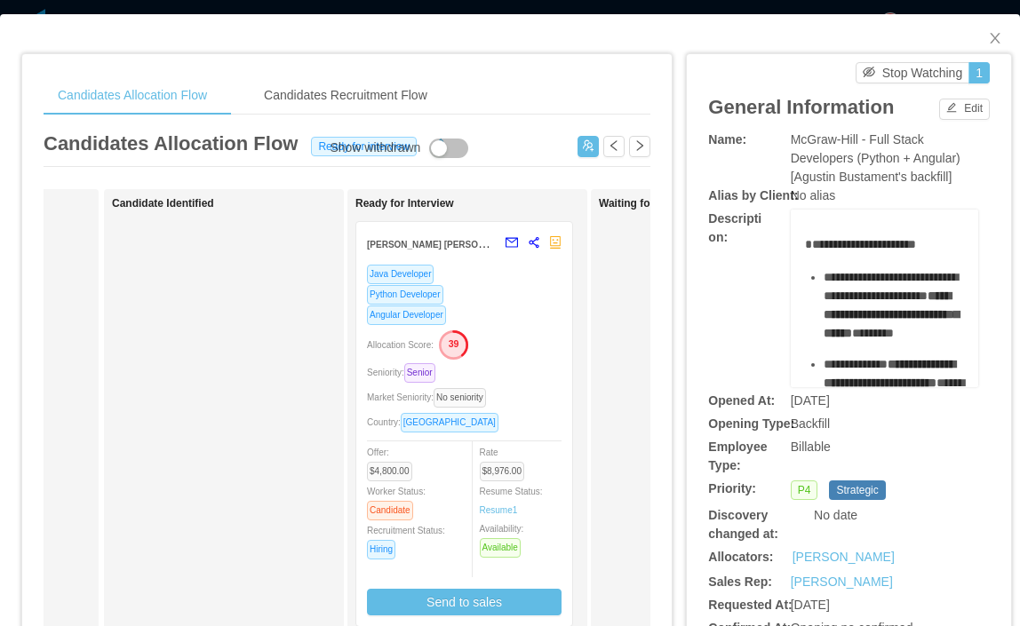
scroll to position [0, 150]
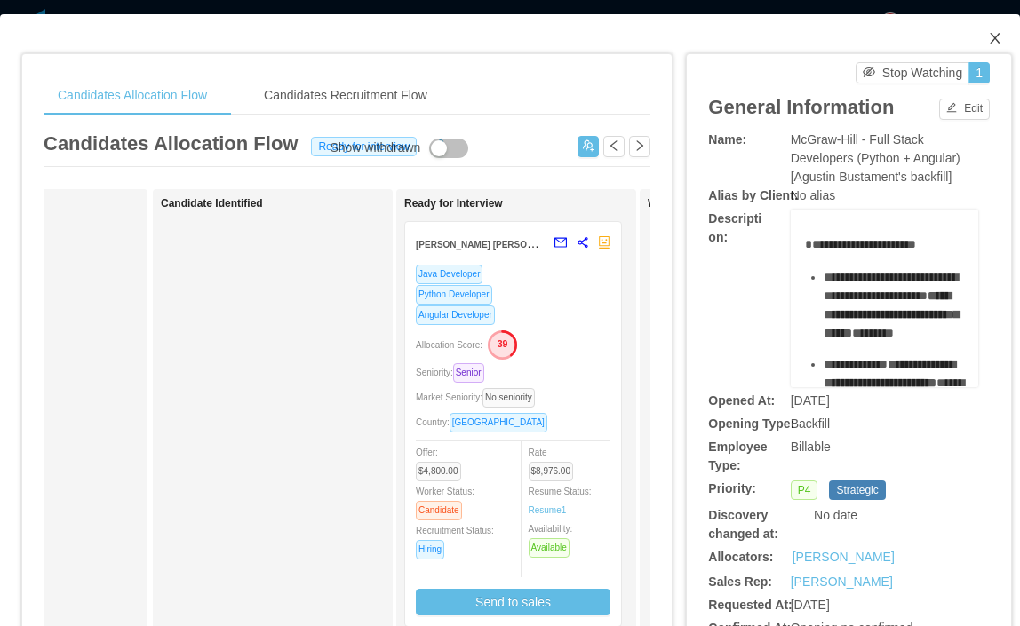
click at [994, 35] on icon "icon: close" at bounding box center [995, 38] width 14 height 14
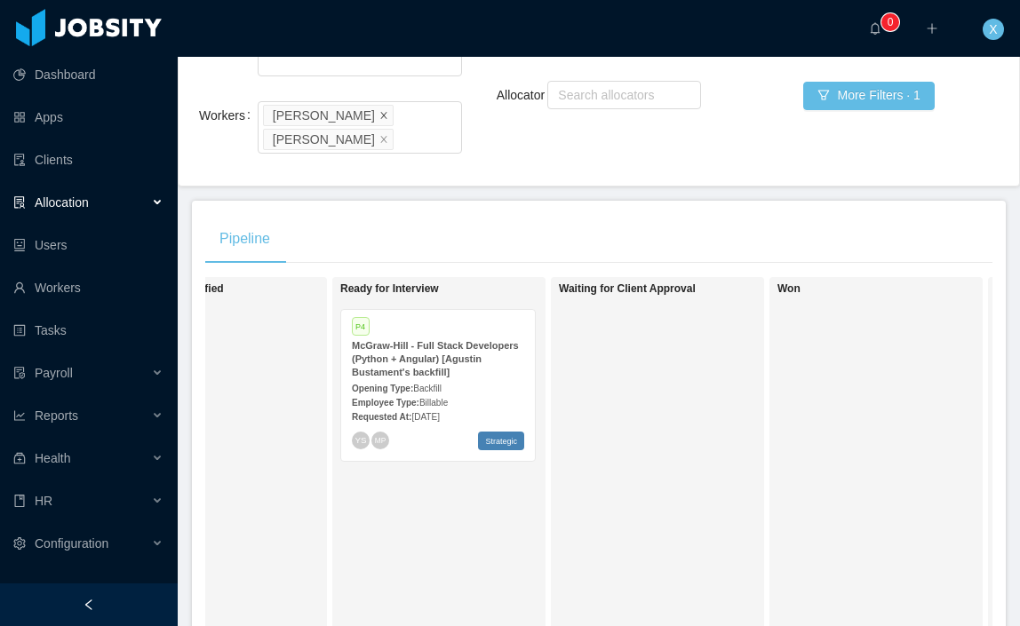
click at [379, 110] on icon "icon: close" at bounding box center [383, 114] width 9 height 9
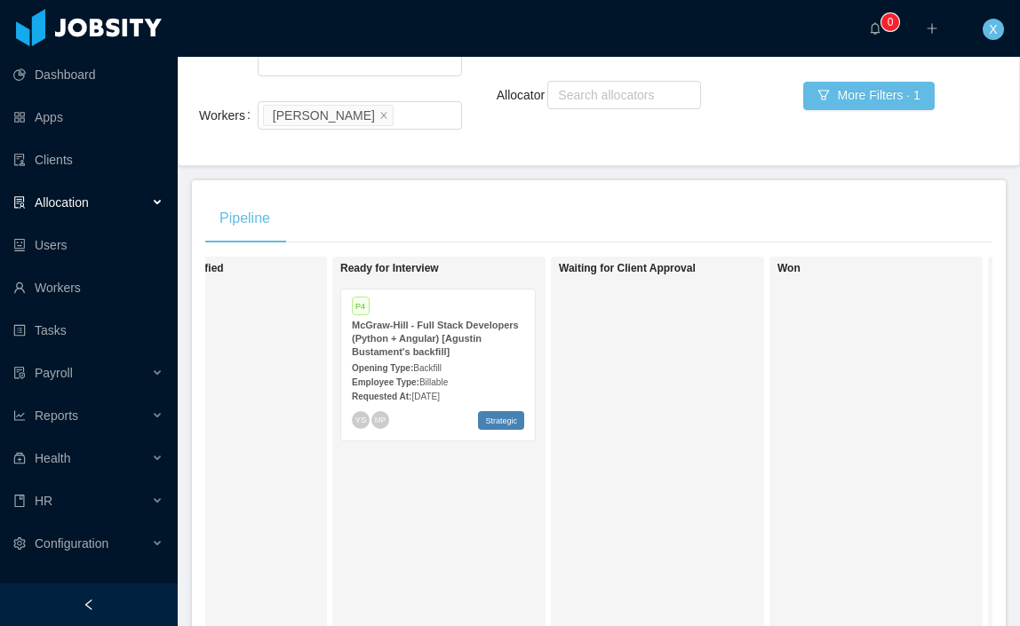
click at [413, 363] on strong "Opening Type:" at bounding box center [382, 368] width 61 height 10
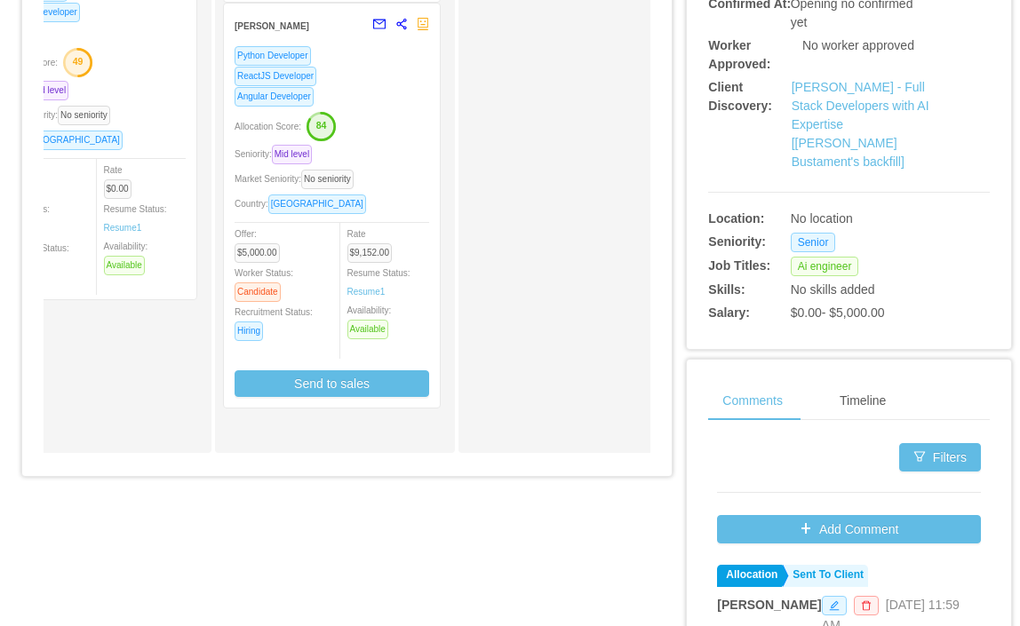
scroll to position [559, 0]
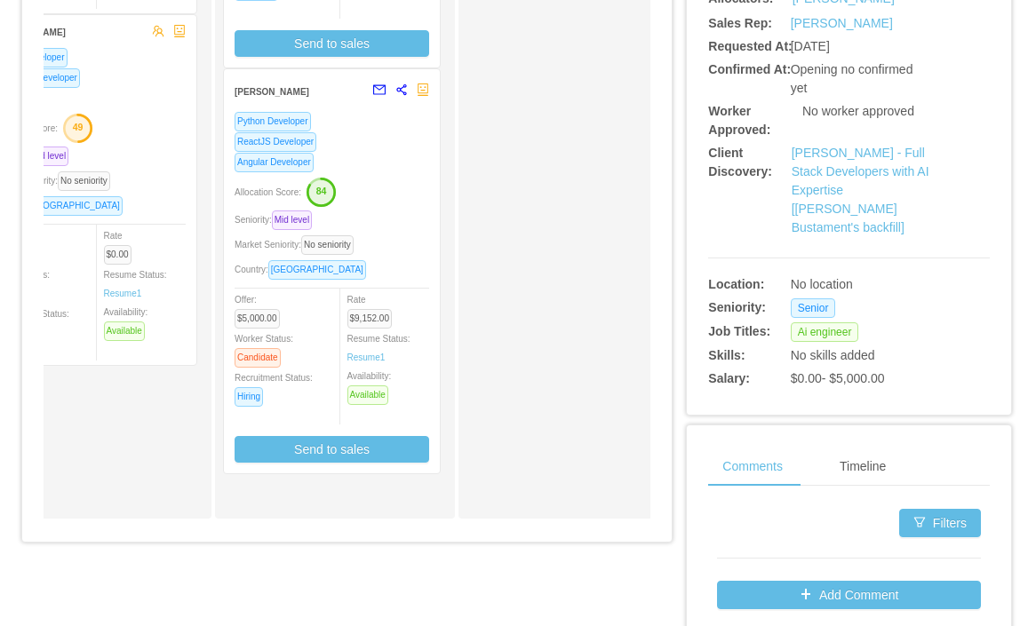
click at [407, 201] on div "Allocation Score: 84" at bounding box center [332, 191] width 195 height 28
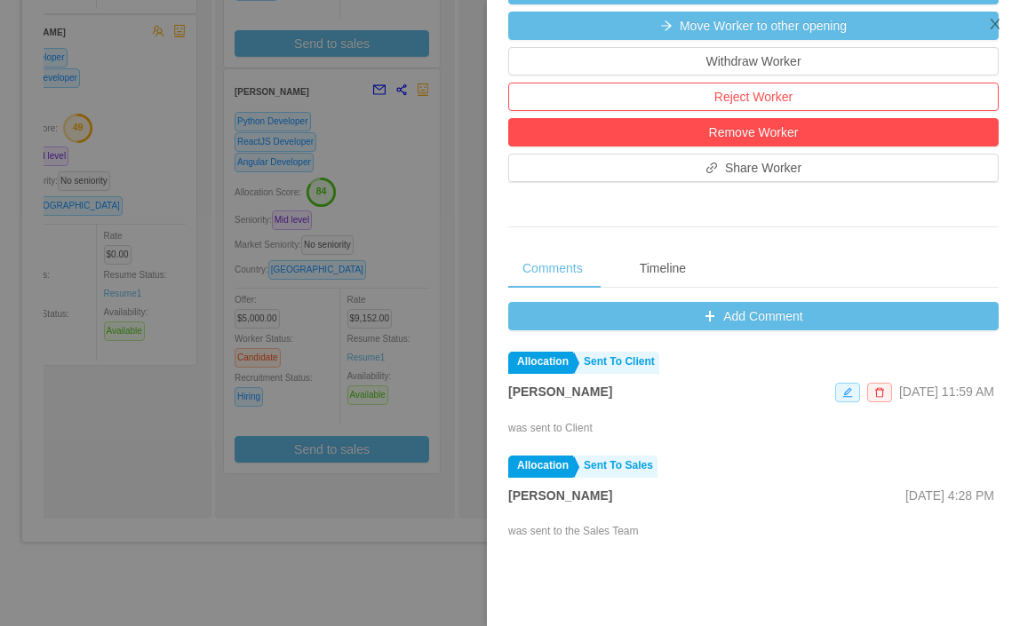
scroll to position [624, 0]
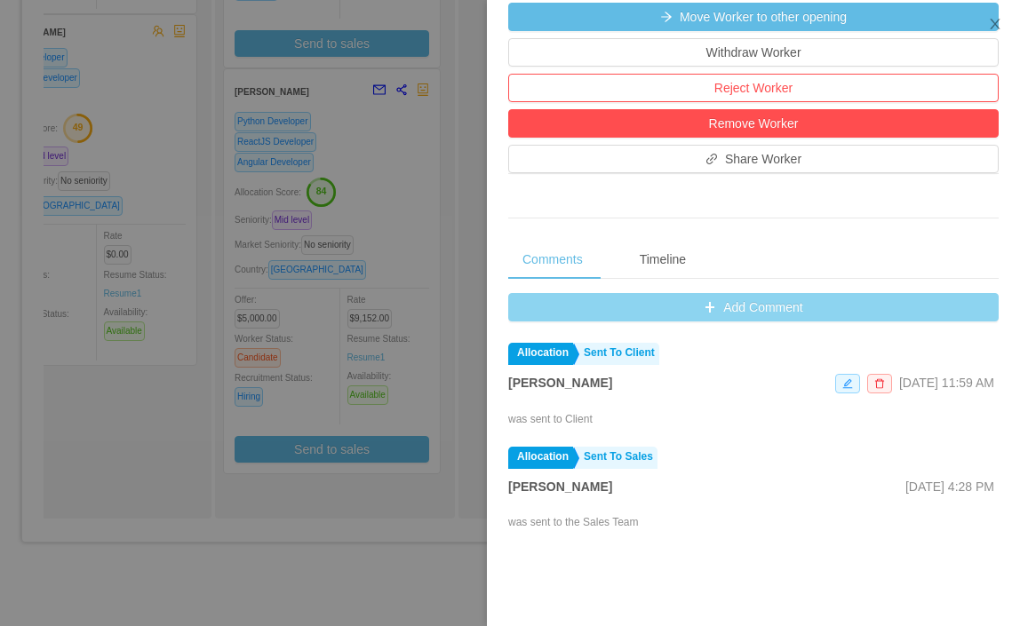
click at [707, 322] on button "Add Comment" at bounding box center [753, 307] width 491 height 28
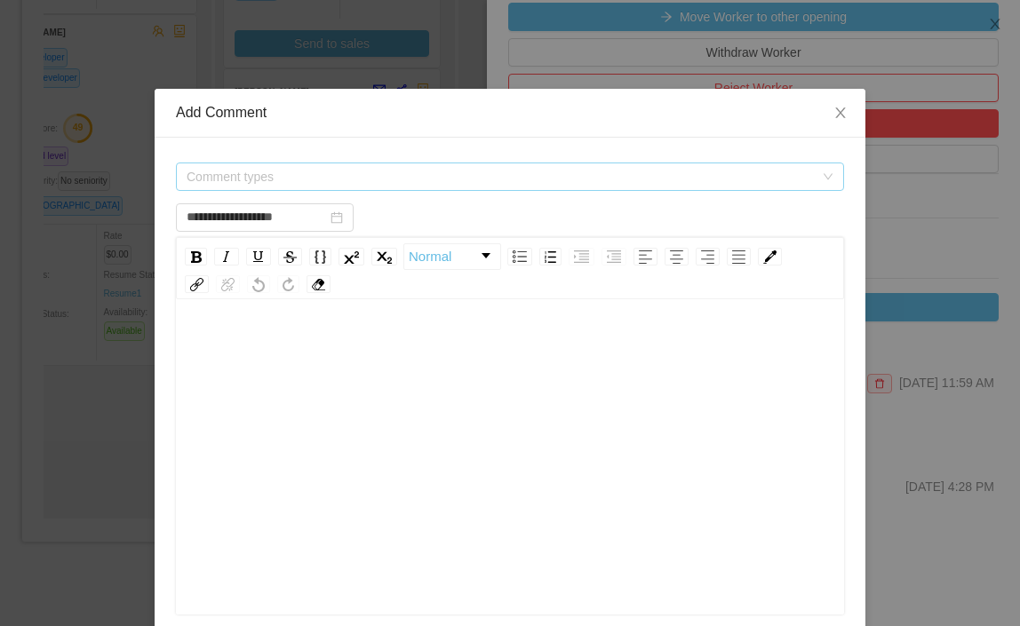
click at [387, 178] on span "Comment types" at bounding box center [500, 177] width 627 height 18
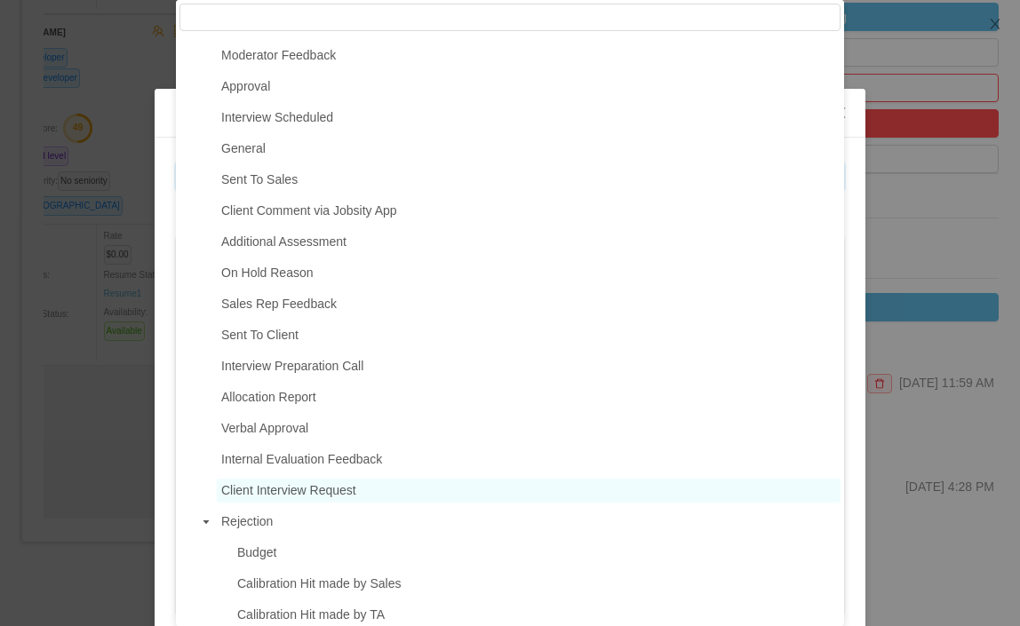
scroll to position [95, 0]
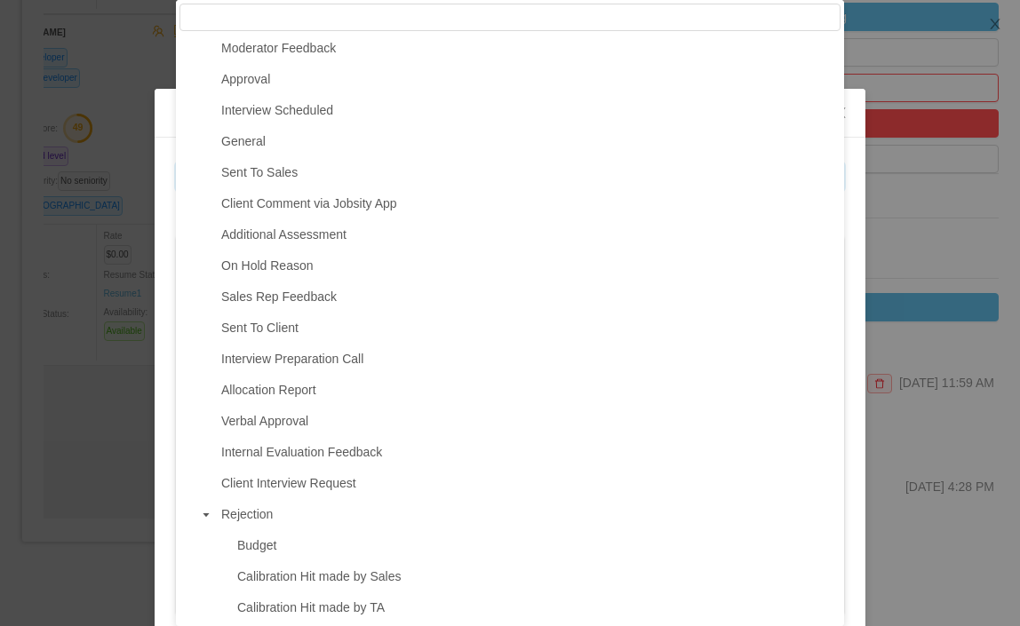
click at [337, 489] on span "Client Interview Request" at bounding box center [288, 483] width 135 height 14
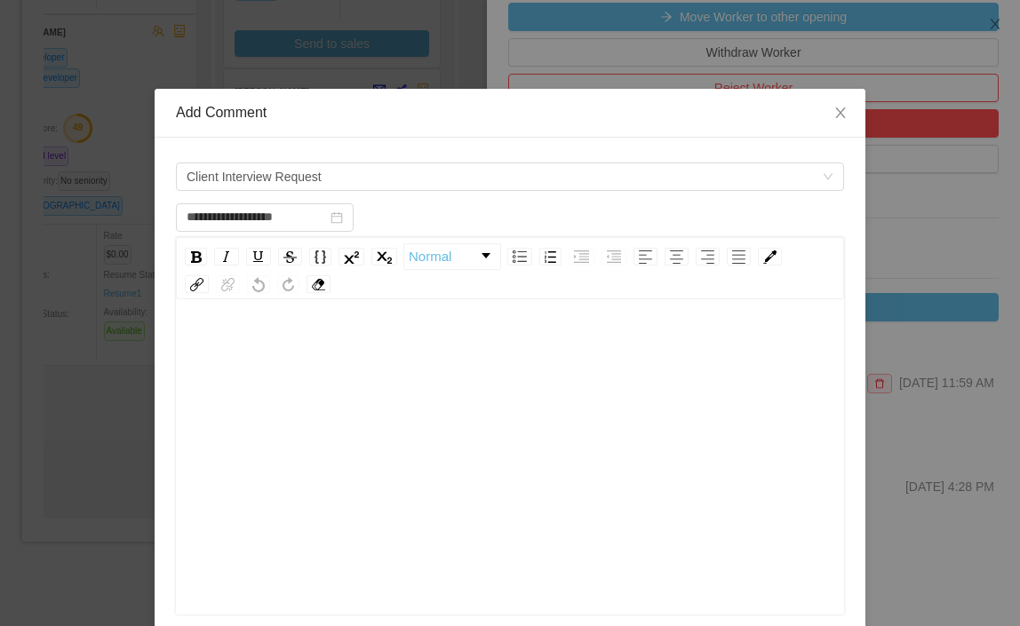
click at [308, 355] on div "rdw-editor" at bounding box center [510, 348] width 641 height 36
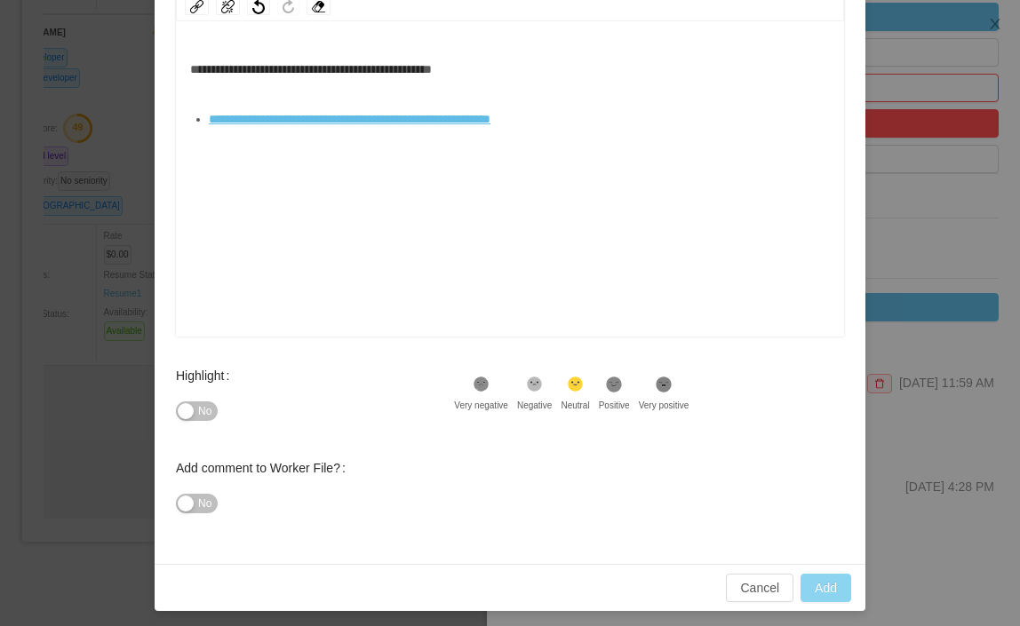
type input "**********"
click at [825, 585] on button "Add" at bounding box center [826, 588] width 51 height 28
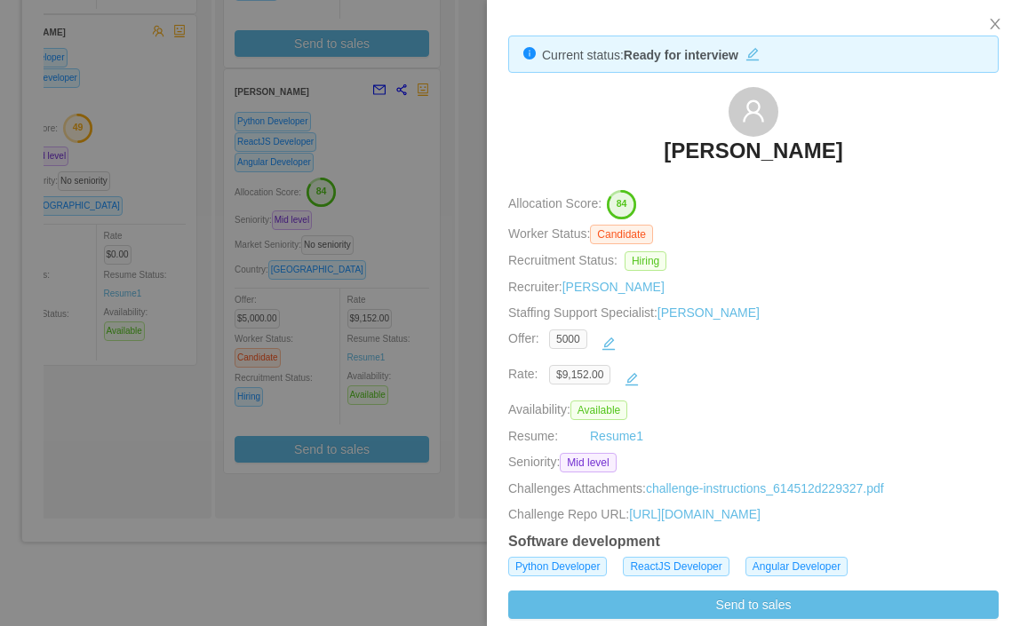
scroll to position [5, 0]
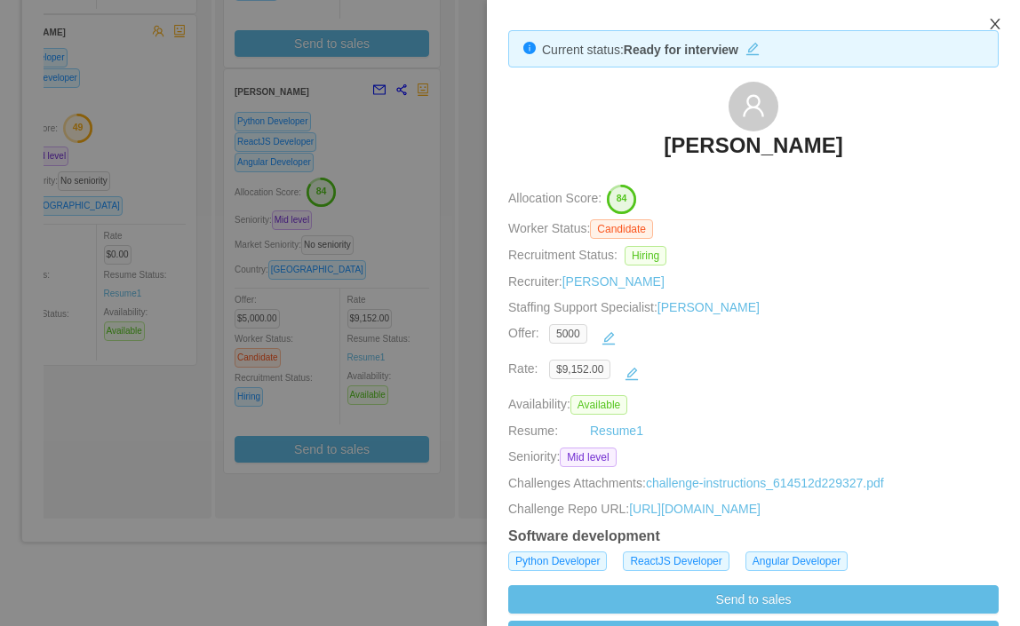
click at [995, 20] on icon "icon: close" at bounding box center [995, 24] width 14 height 14
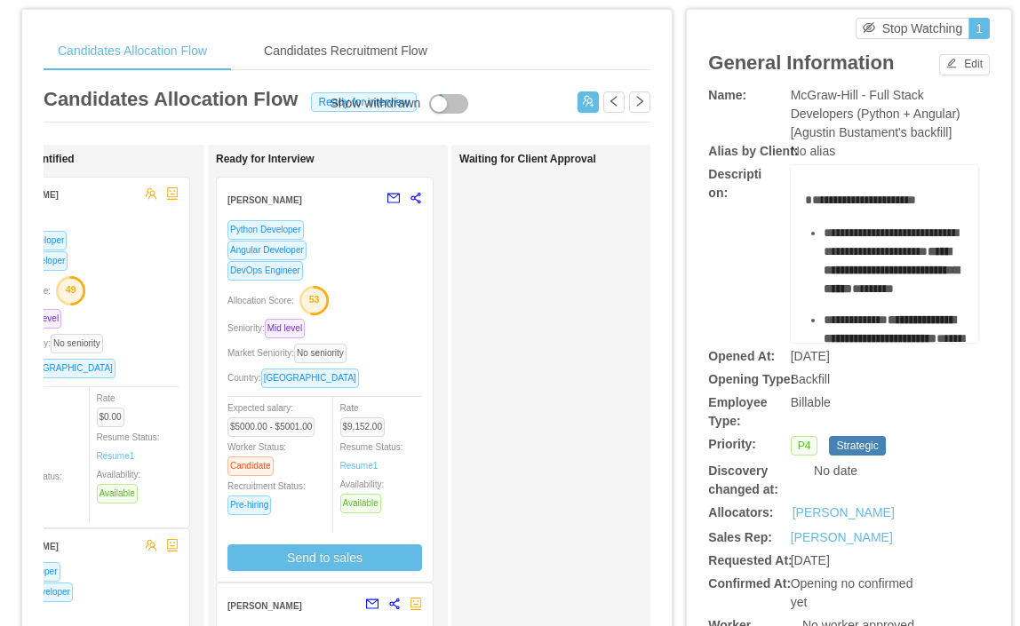
scroll to position [0, 0]
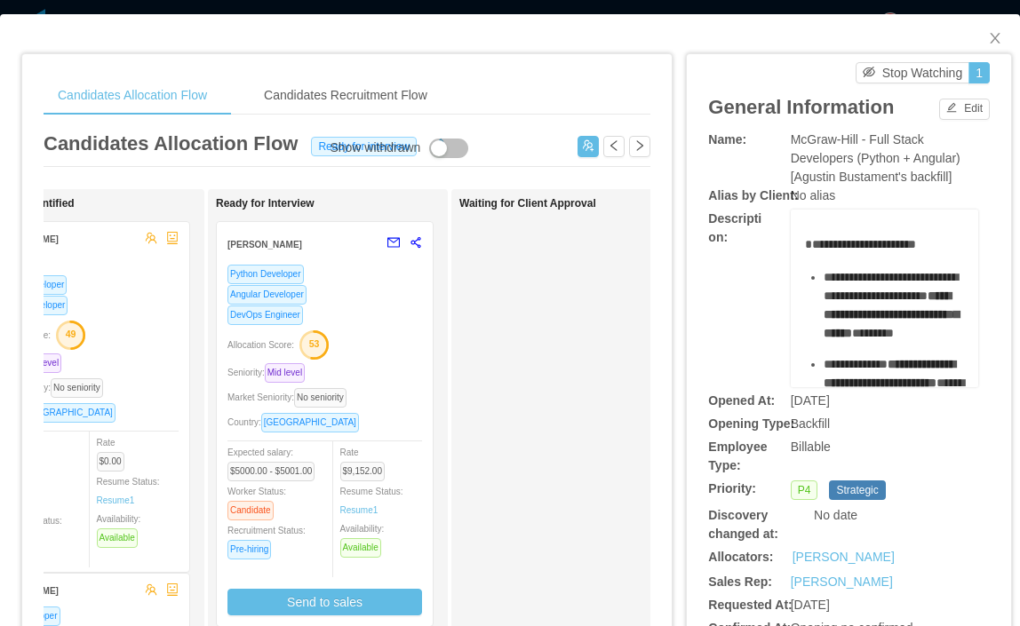
click at [369, 300] on div "Angular Developer" at bounding box center [324, 294] width 195 height 20
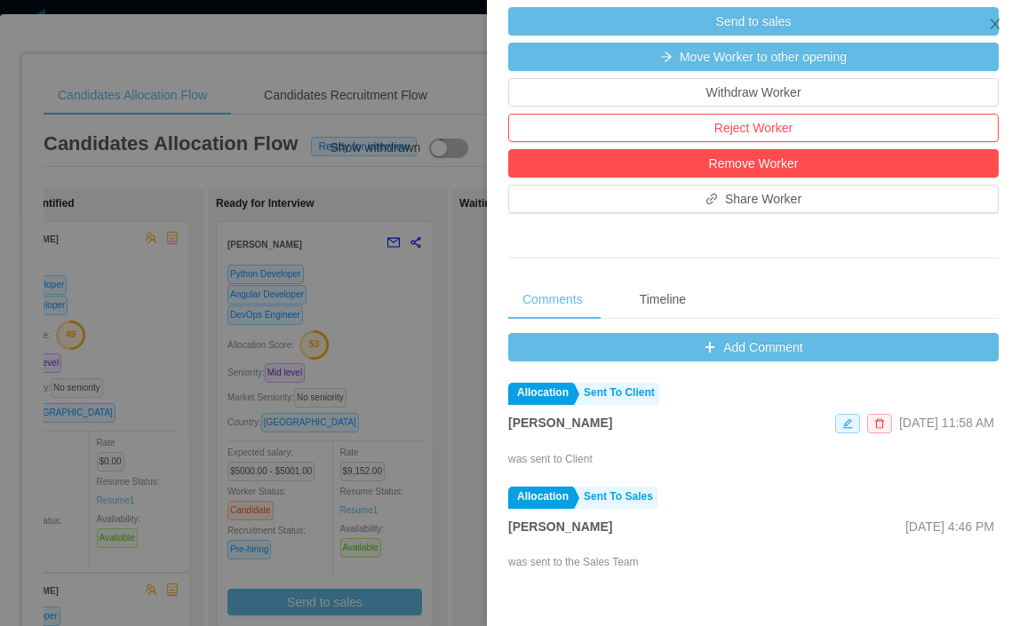
scroll to position [660, 0]
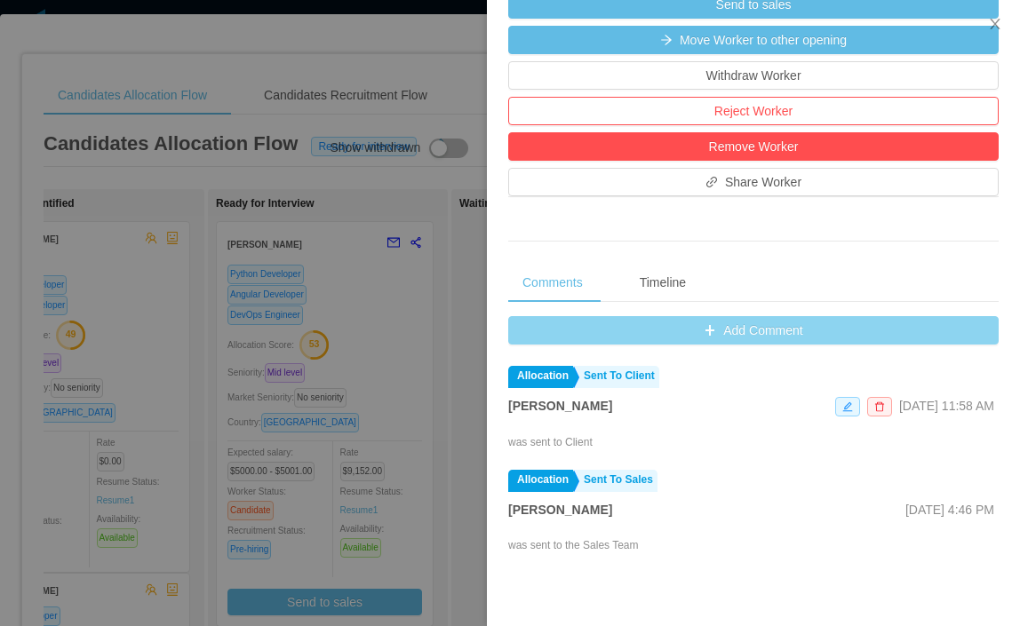
click at [801, 345] on button "Add Comment" at bounding box center [753, 330] width 491 height 28
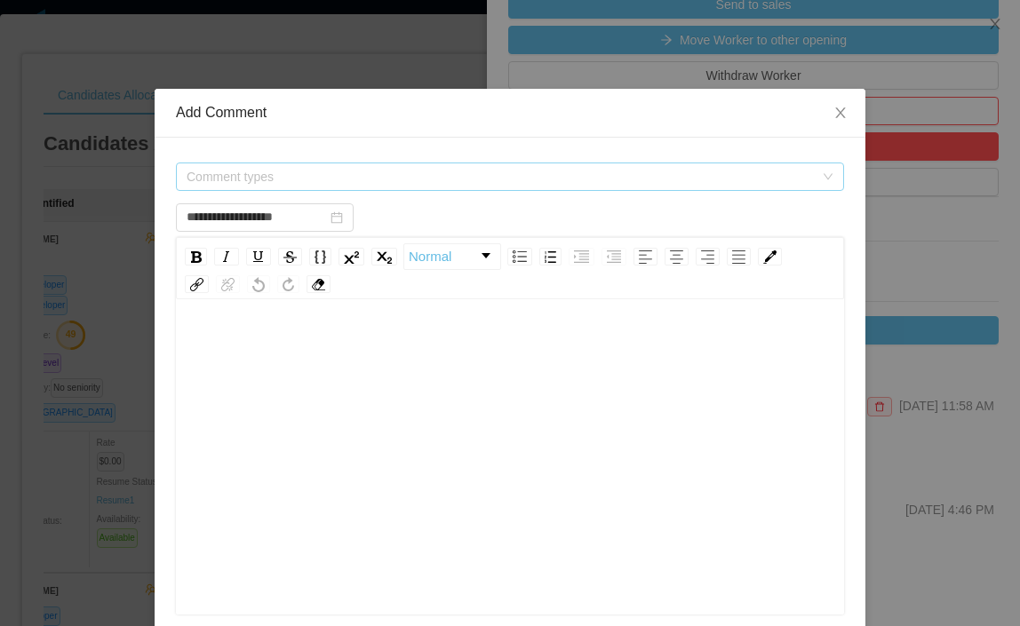
click at [383, 177] on span "Comment types" at bounding box center [500, 177] width 627 height 18
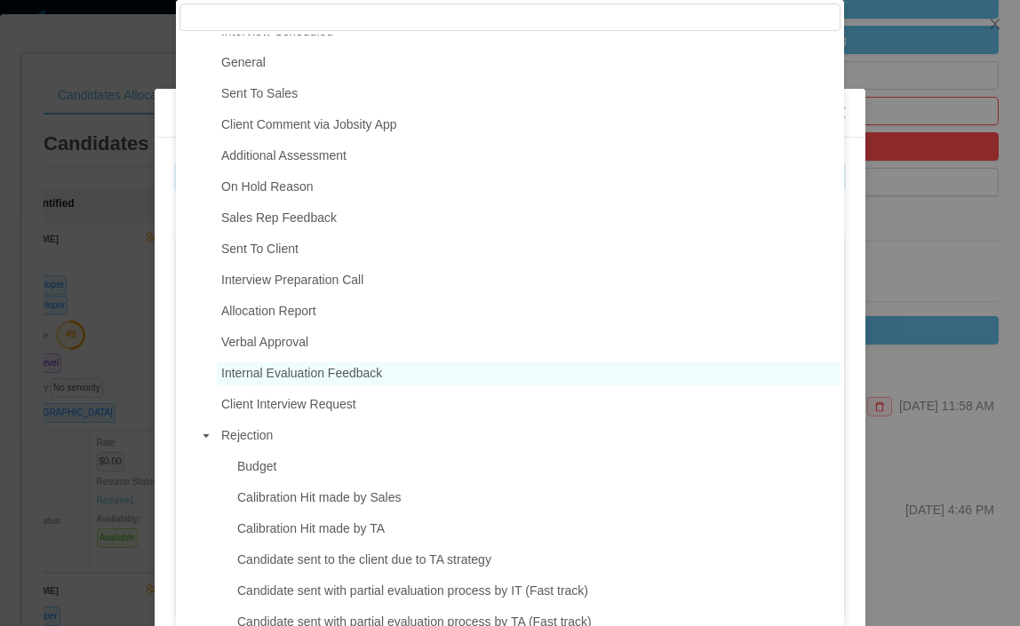
scroll to position [156, 0]
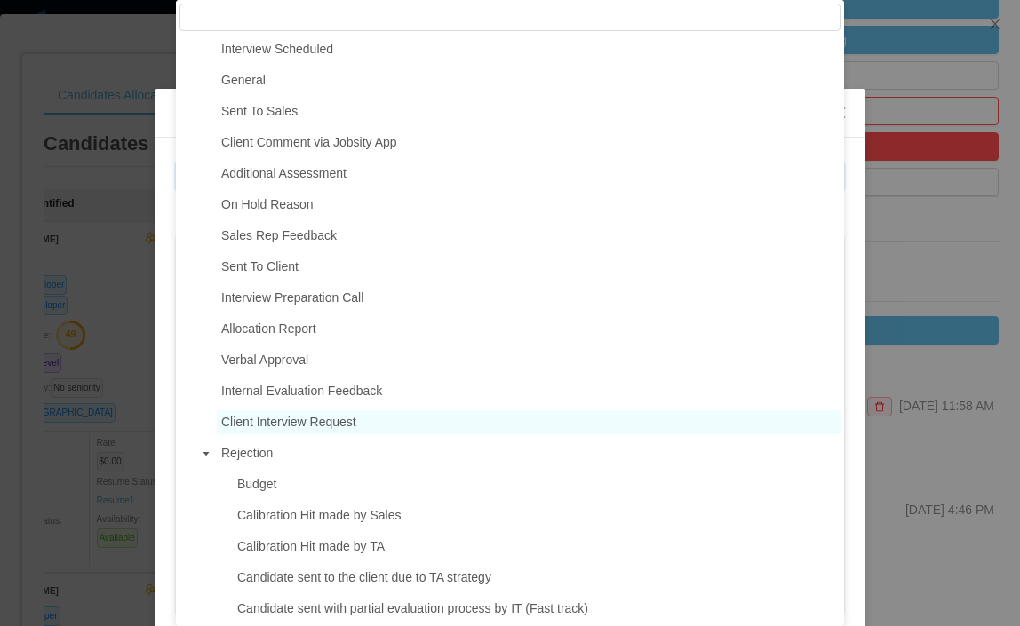
click at [300, 427] on span "Client Interview Request" at bounding box center [288, 422] width 135 height 14
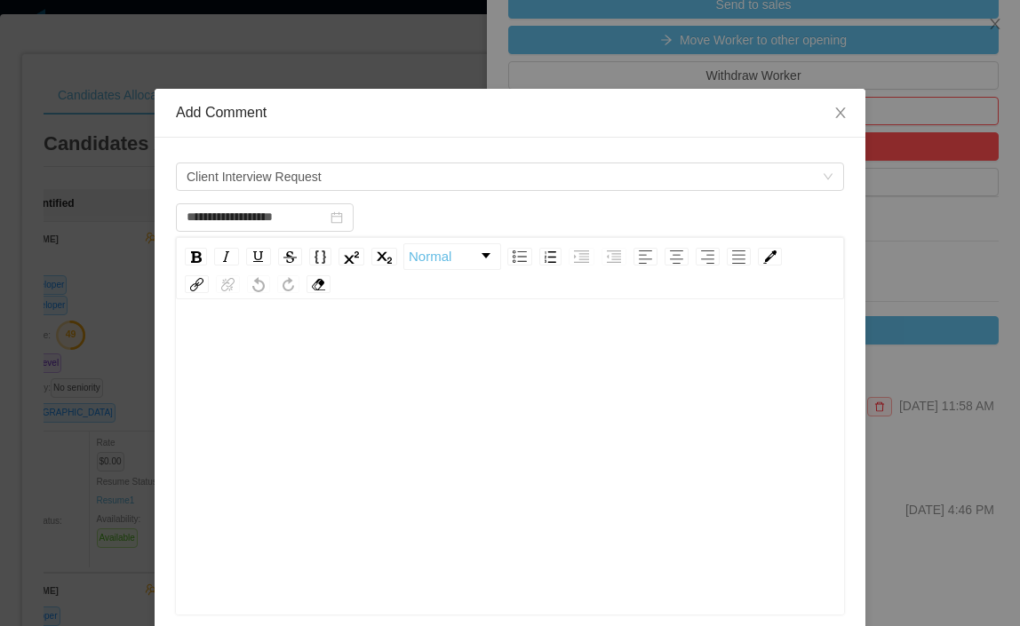
scroll to position [3, 0]
click at [325, 344] on div "rdw-editor" at bounding box center [510, 345] width 641 height 36
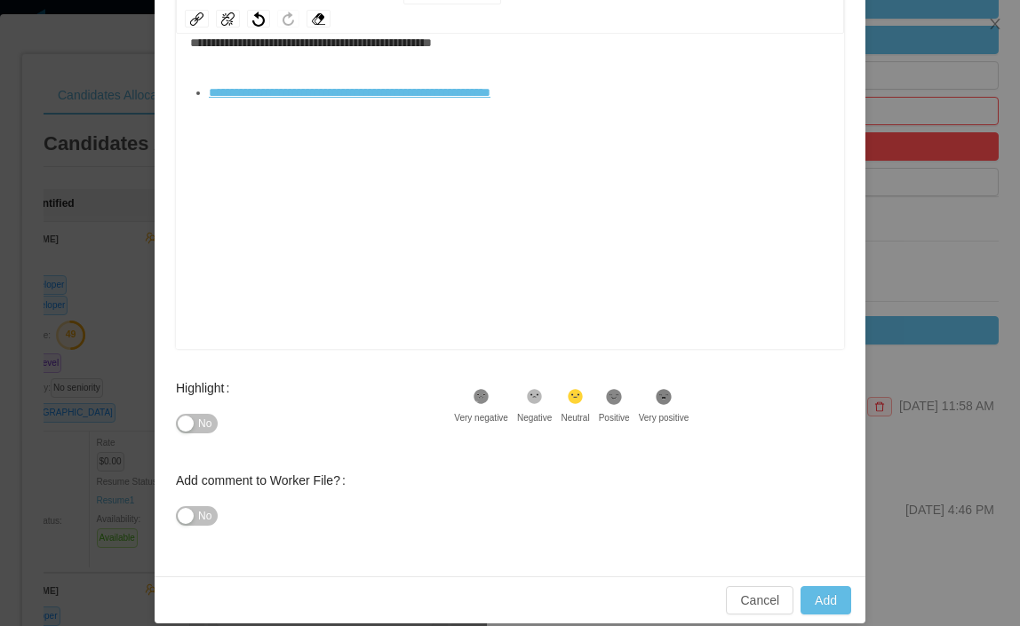
scroll to position [263, 0]
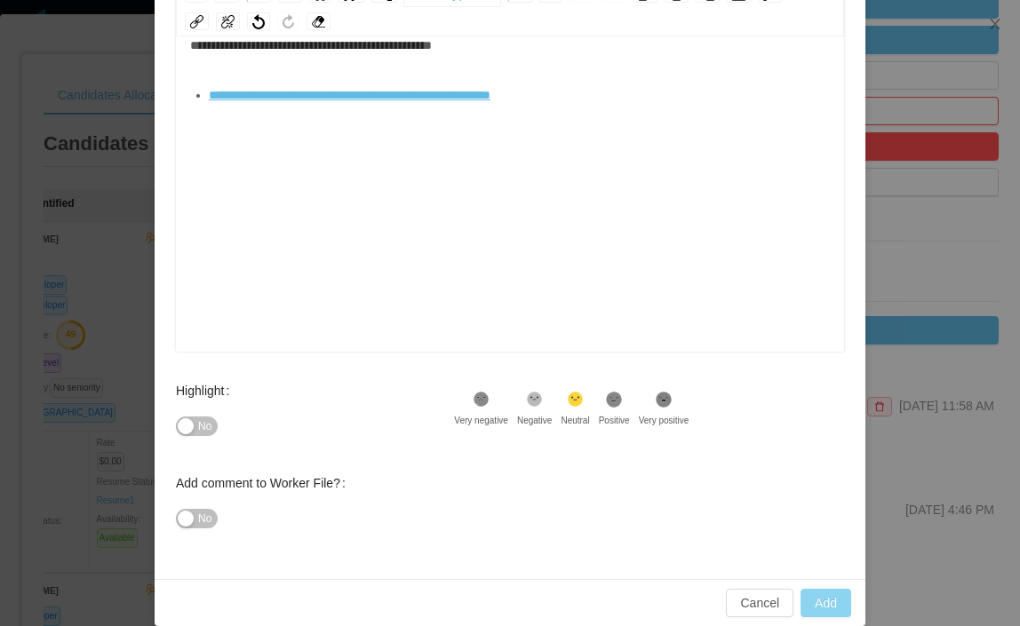
type input "**********"
click at [834, 601] on button "Add" at bounding box center [826, 603] width 51 height 28
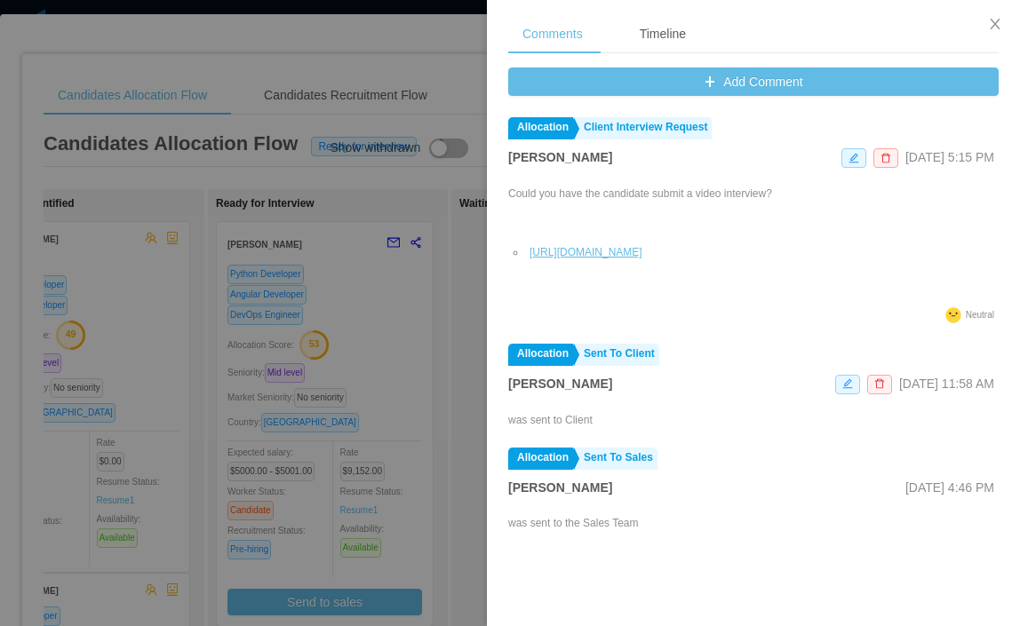
scroll to position [870, 0]
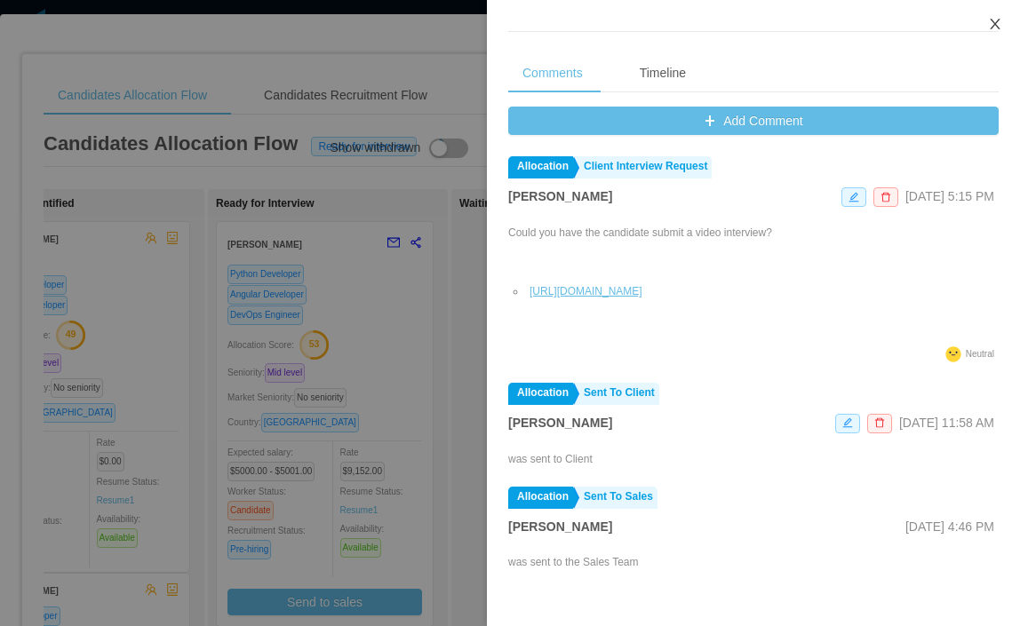
click at [999, 27] on icon "icon: close" at bounding box center [995, 24] width 14 height 14
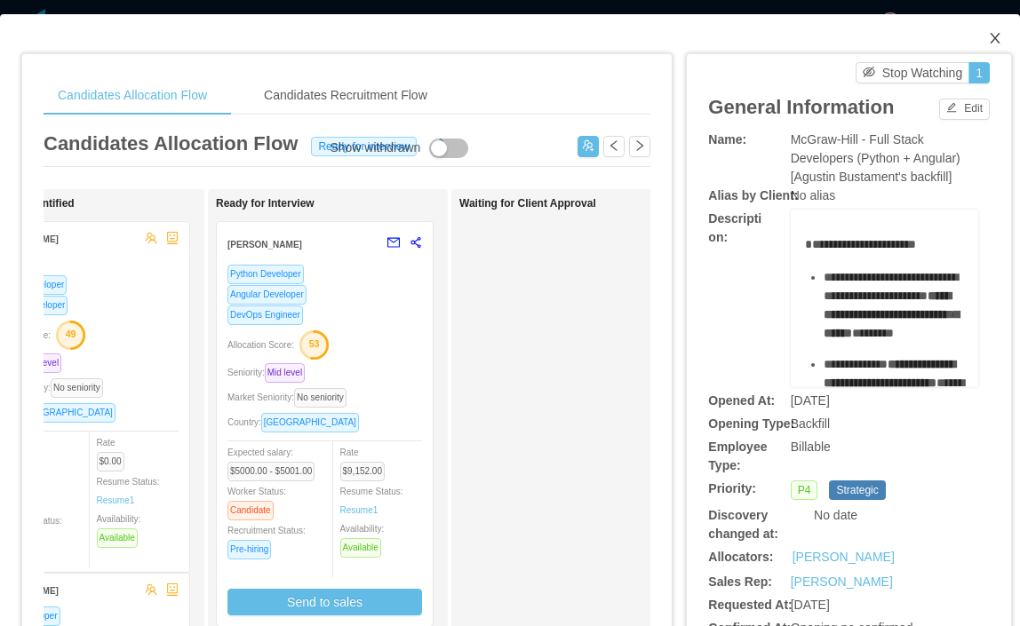
click at [990, 39] on icon "icon: close" at bounding box center [995, 38] width 14 height 14
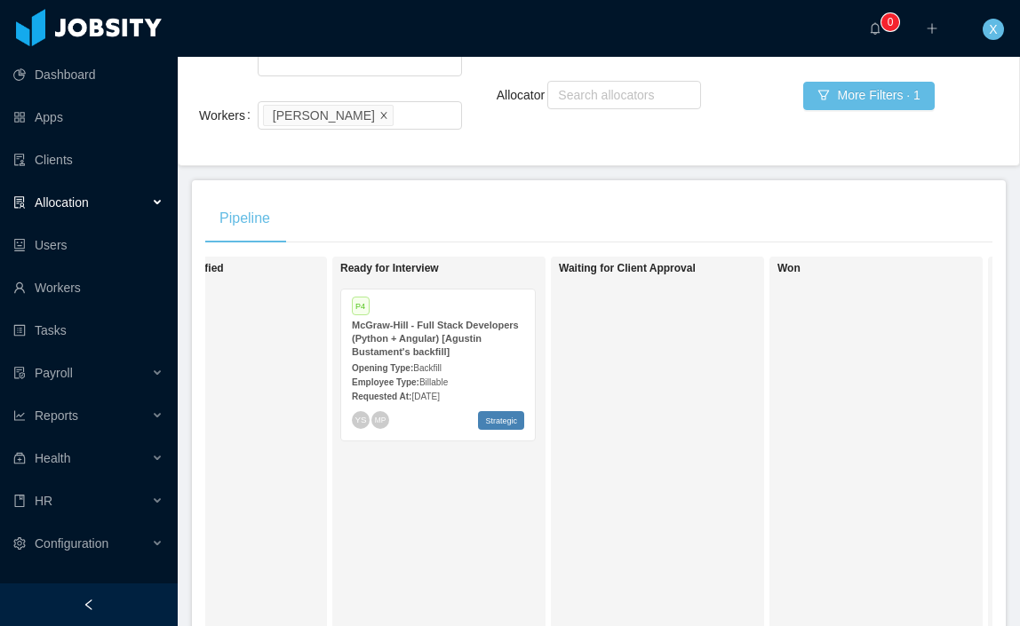
click at [379, 110] on icon "icon: close" at bounding box center [383, 114] width 9 height 9
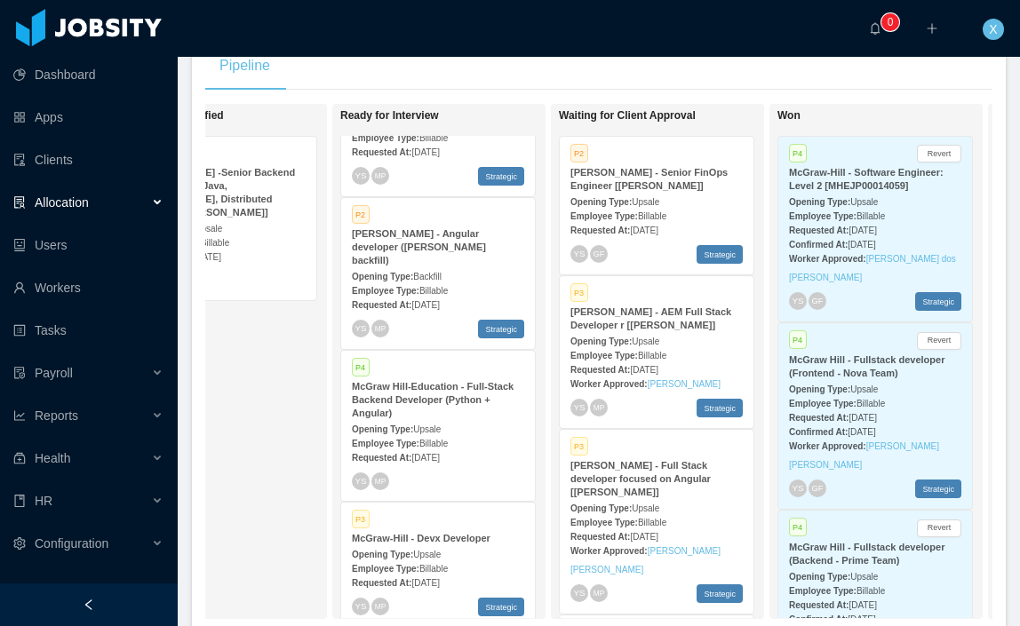
scroll to position [273, 0]
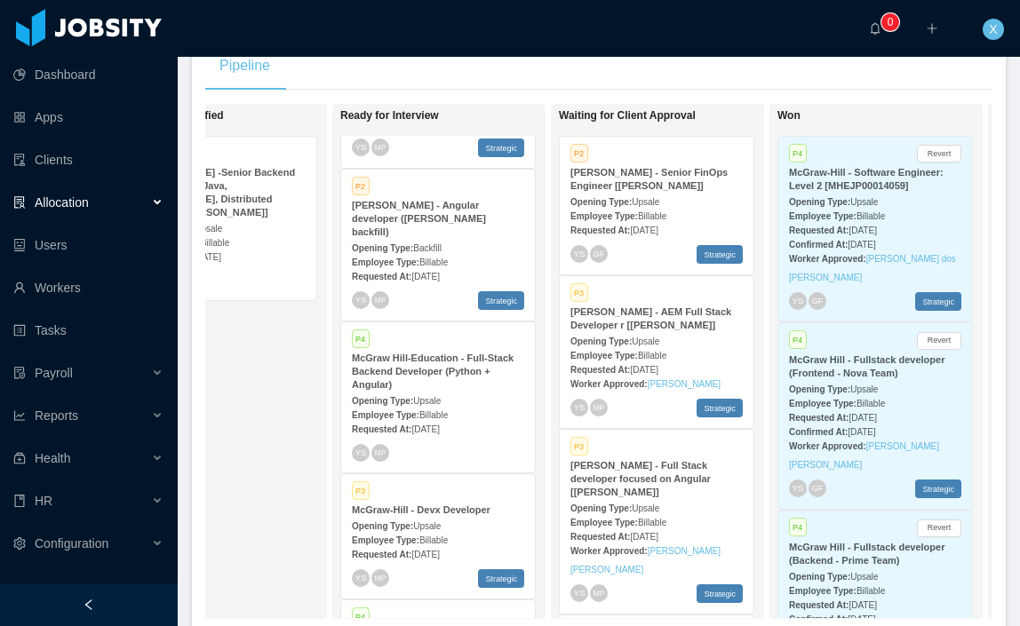
click at [432, 352] on div "McGraw Hill-Education - Full-Stack Backend Developer (Python + Angular)" at bounding box center [438, 372] width 172 height 40
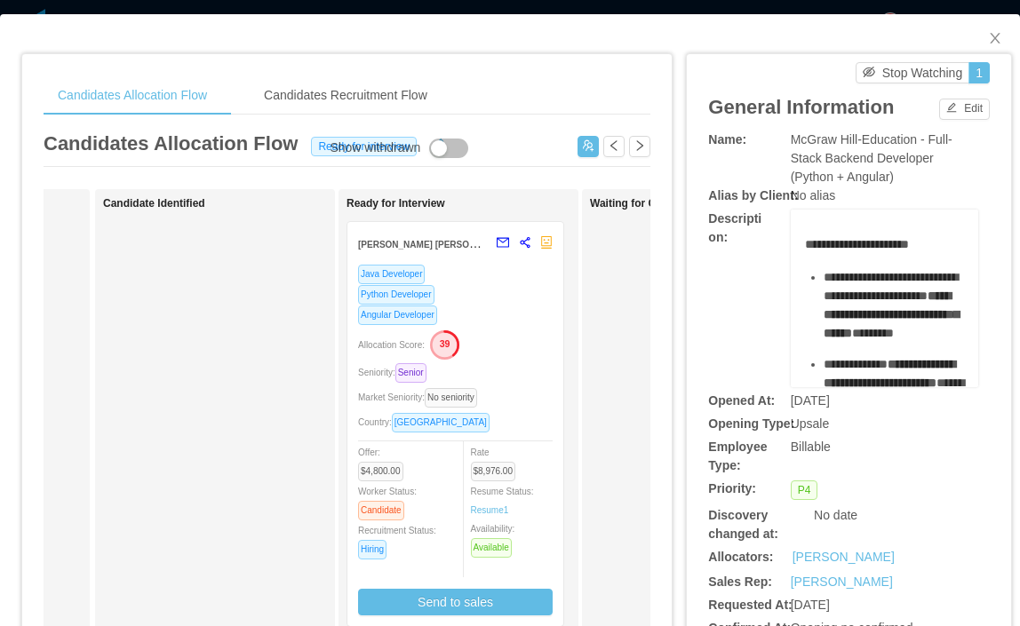
scroll to position [0, 211]
click at [512, 318] on div "Angular Developer" at bounding box center [452, 315] width 195 height 20
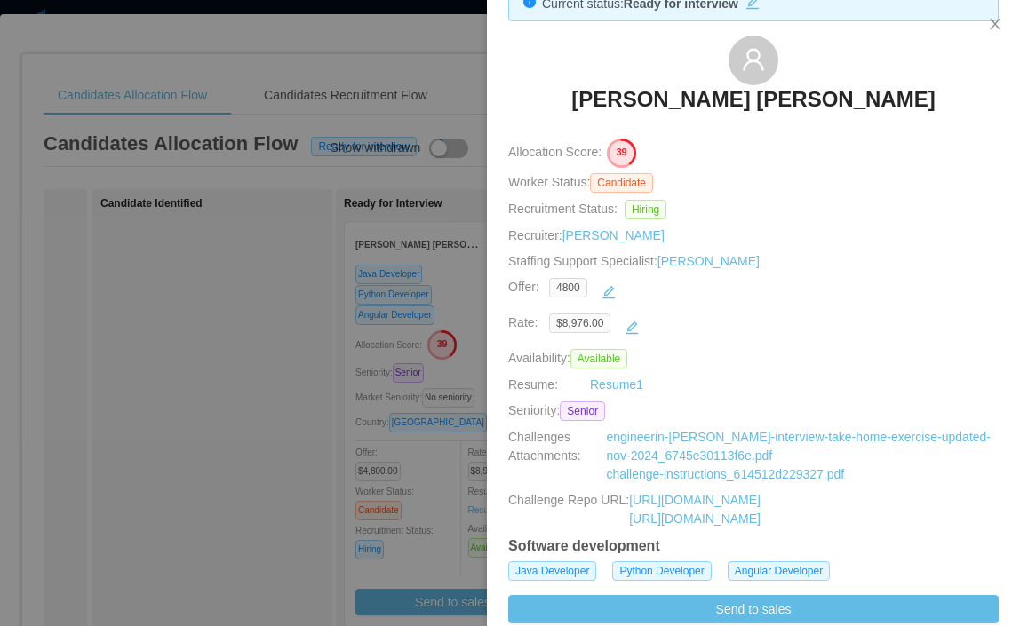
scroll to position [60, 0]
